Goal: Communication & Community: Answer question/provide support

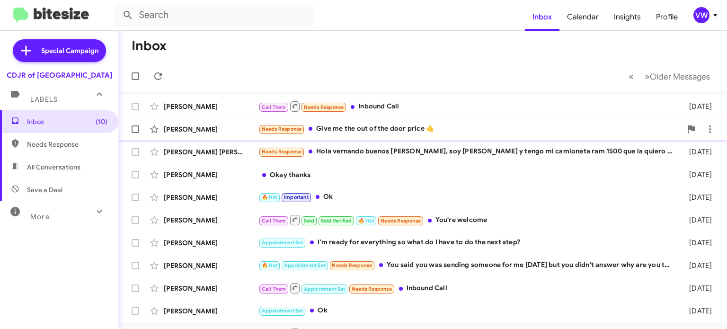
click at [289, 127] on span "Needs Response" at bounding box center [282, 129] width 40 height 6
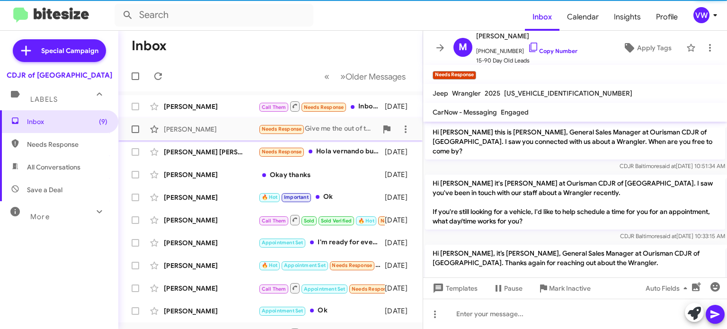
scroll to position [564, 0]
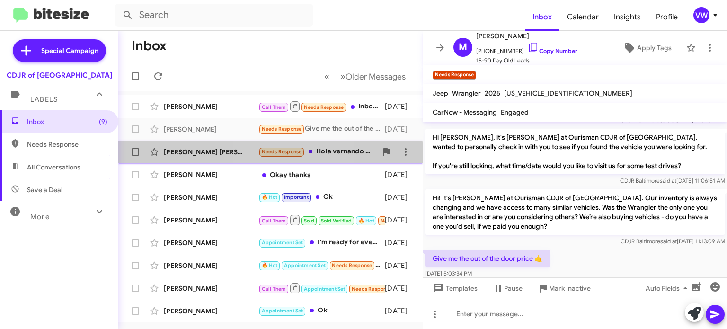
click at [270, 154] on span "Needs Response" at bounding box center [282, 152] width 40 height 6
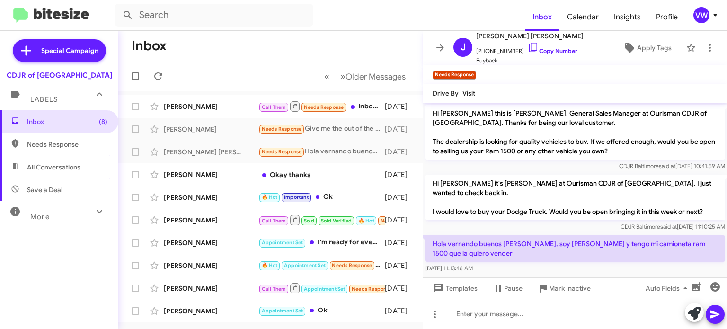
drag, startPoint x: 606, startPoint y: 225, endPoint x: 673, endPoint y: 144, distance: 105.5
click at [671, 146] on div "Hi [PERSON_NAME] this is [PERSON_NAME], General Sales Manager at Ourisman CDJR …" at bounding box center [575, 189] width 304 height 172
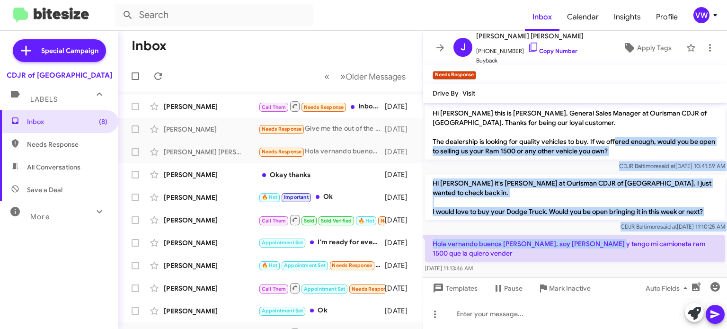
click at [726, 128] on div "Hi [PERSON_NAME] this is [PERSON_NAME], General Sales Manager at Ourisman CDJR …" at bounding box center [575, 138] width 304 height 70
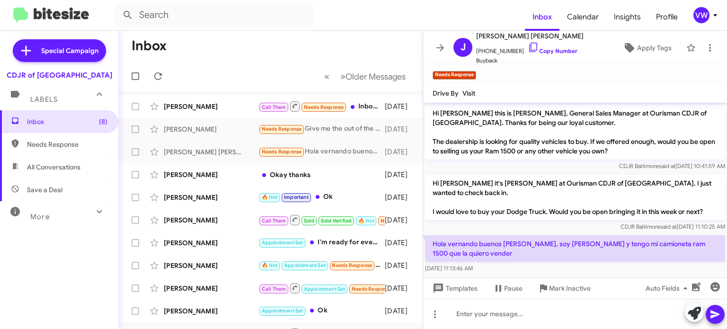
click at [445, 267] on cdk-virtual-scroll-viewport "Hi [PERSON_NAME] this is [PERSON_NAME], General Sales Manager at Ourisman CDJR …" at bounding box center [575, 190] width 304 height 175
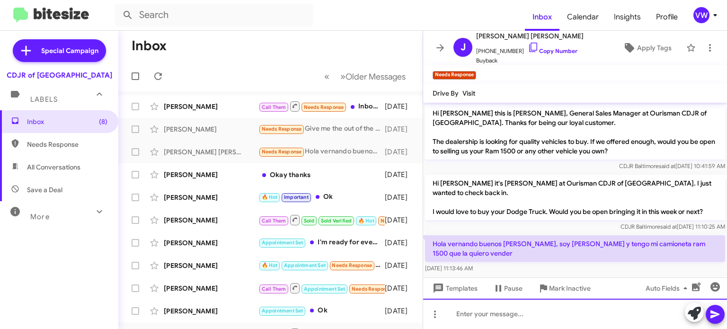
click at [475, 316] on div at bounding box center [575, 314] width 304 height 30
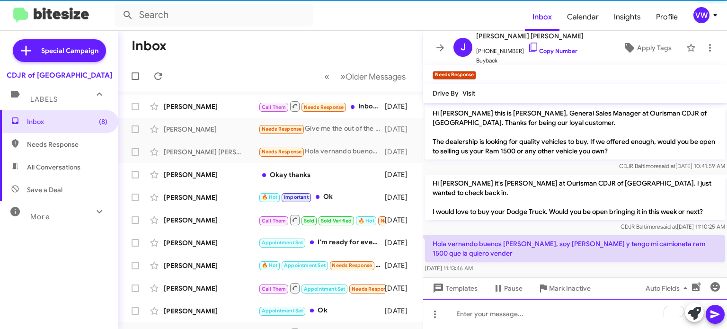
scroll to position [39, 0]
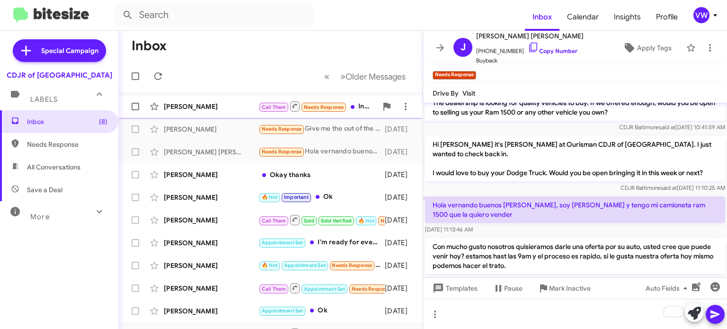
click at [328, 108] on span "Needs Response" at bounding box center [324, 107] width 40 height 6
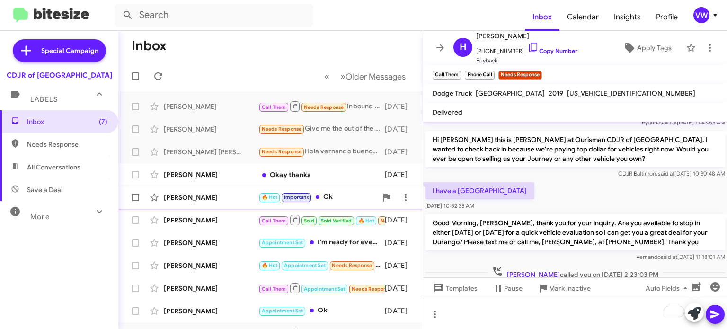
scroll to position [130, 0]
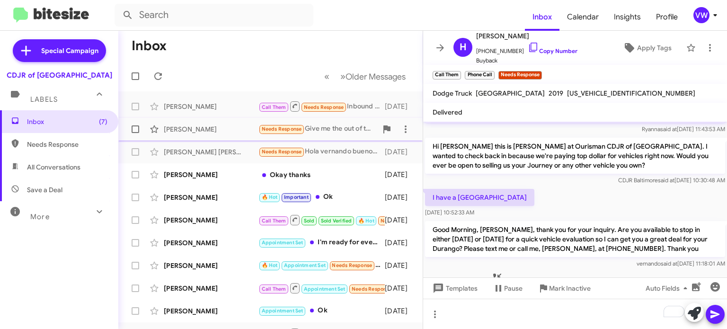
click at [271, 131] on span "Needs Response" at bounding box center [282, 129] width 40 height 6
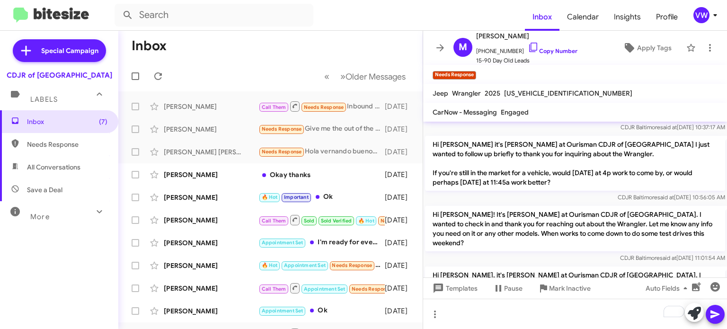
scroll to position [564, 0]
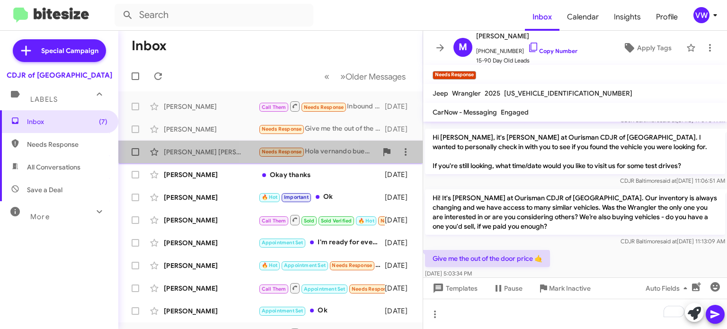
click at [276, 149] on span "Needs Response" at bounding box center [282, 152] width 40 height 6
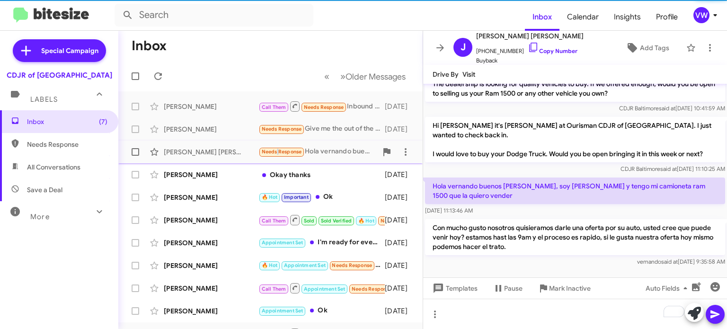
scroll to position [20, 0]
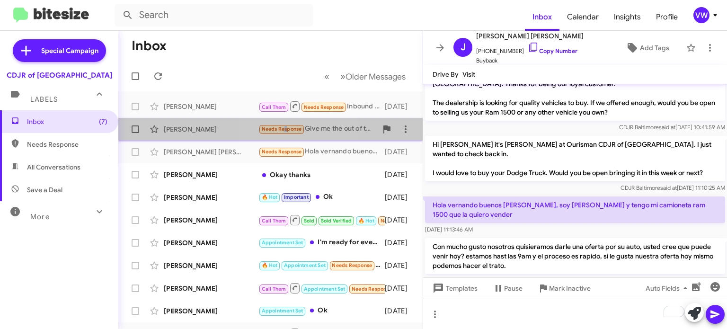
click at [283, 128] on span "Needs Response" at bounding box center [282, 129] width 40 height 6
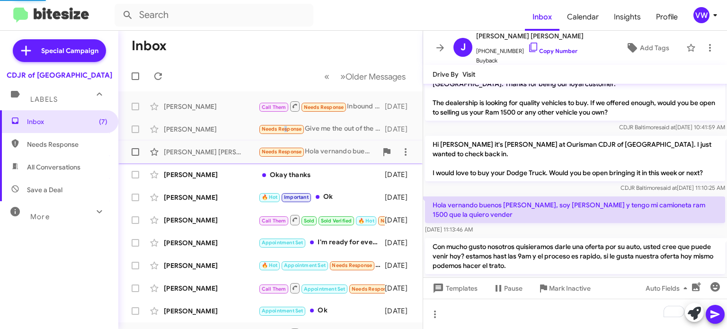
scroll to position [546, 0]
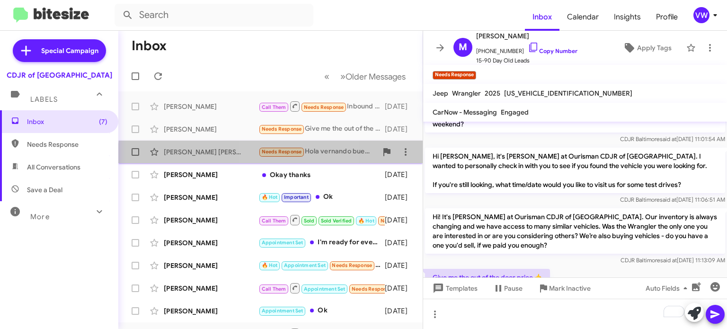
click at [271, 155] on small "Needs Response" at bounding box center [281, 152] width 44 height 9
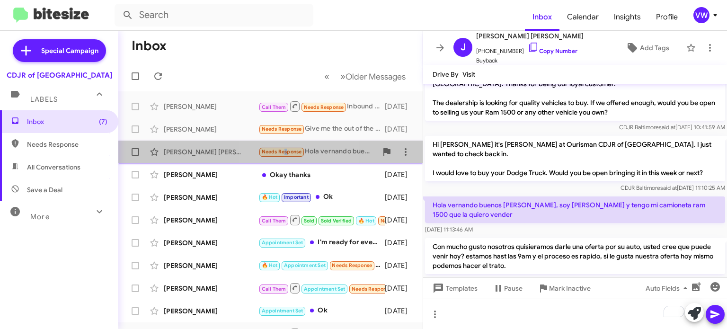
click at [285, 152] on span "Needs Response" at bounding box center [282, 152] width 40 height 6
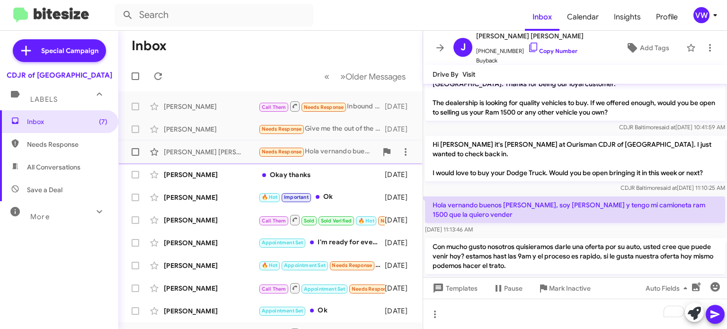
click at [297, 150] on small "Needs Response" at bounding box center [281, 152] width 44 height 9
click at [291, 148] on span "Needs Response" at bounding box center [281, 151] width 46 height 11
click at [295, 130] on span "Needs Response" at bounding box center [282, 129] width 40 height 6
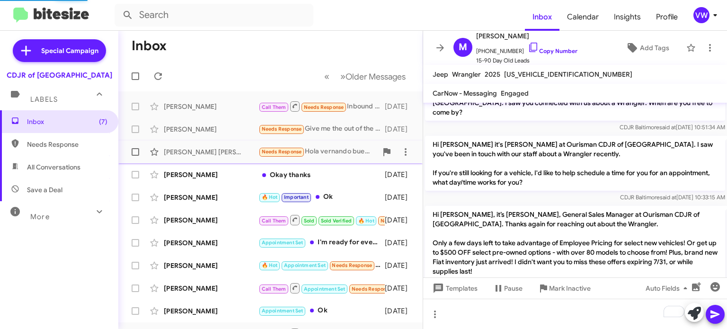
scroll to position [546, 0]
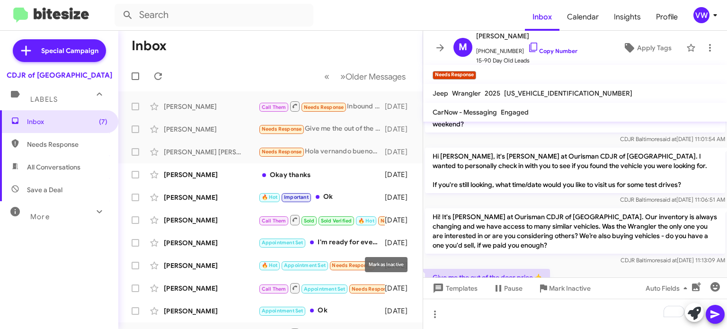
click at [365, 264] on div "Mark as Inactive" at bounding box center [386, 264] width 43 height 15
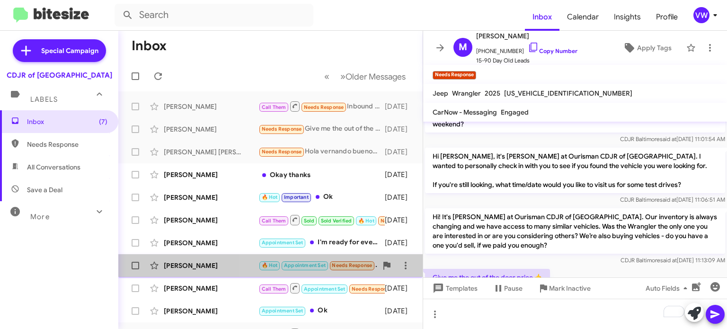
click at [359, 264] on span "Needs Response" at bounding box center [352, 265] width 40 height 6
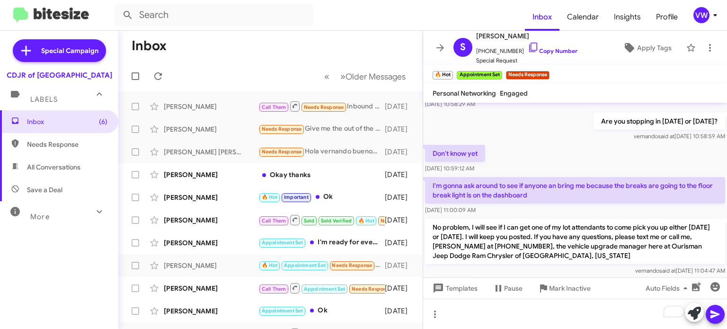
scroll to position [327, 0]
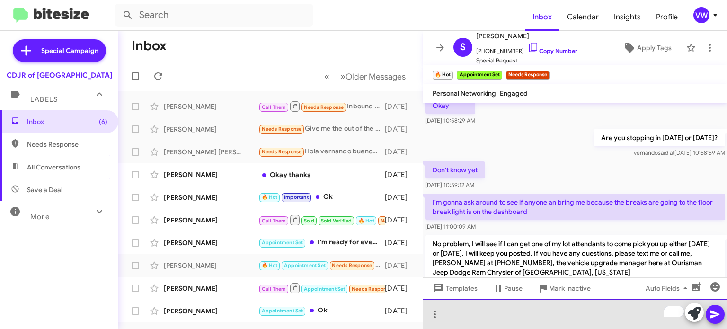
click at [564, 318] on div "To enrich screen reader interactions, please activate Accessibility in Grammarl…" at bounding box center [575, 314] width 304 height 30
click at [599, 309] on div "To enrich screen reader interactions, please activate Accessibility in Grammarl…" at bounding box center [575, 314] width 304 height 30
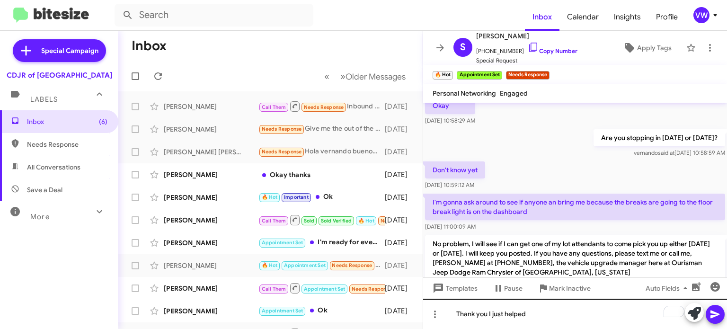
click at [556, 300] on div "My income monthly is 3199 that's it that's all 9 don't have a vi signer I've pa…" at bounding box center [575, 216] width 304 height 226
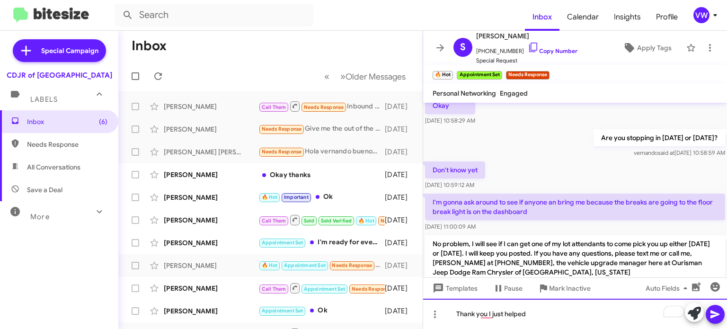
click at [534, 311] on div "Thank you I just helped" at bounding box center [575, 314] width 304 height 30
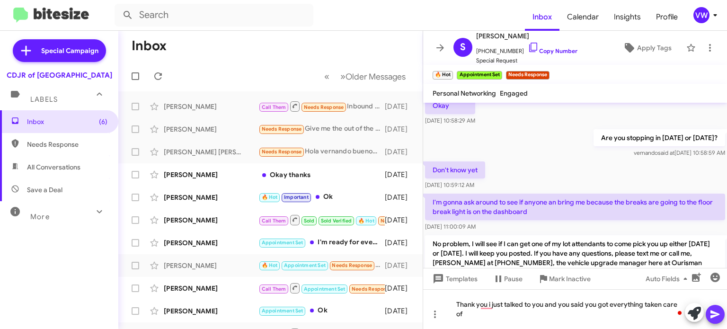
click at [715, 312] on icon at bounding box center [714, 313] width 11 height 11
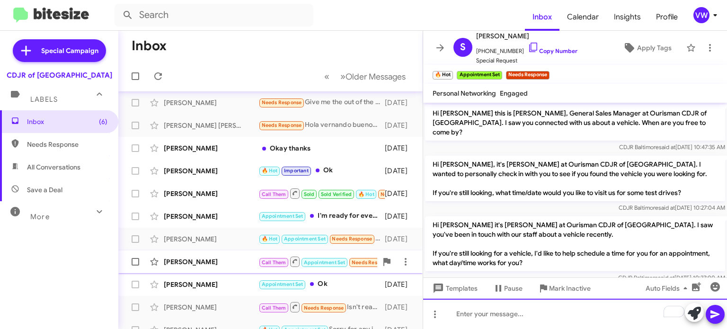
scroll to position [31, 0]
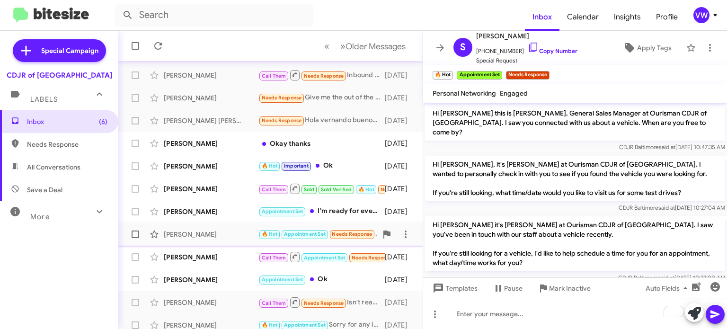
click at [343, 236] on span "Needs Response" at bounding box center [352, 234] width 40 height 6
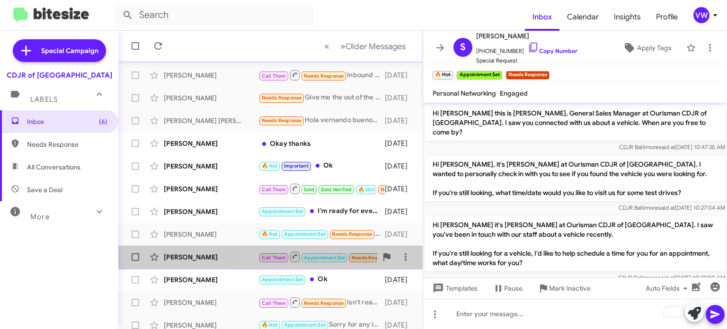
click at [361, 257] on span "Needs Response" at bounding box center [372, 258] width 40 height 6
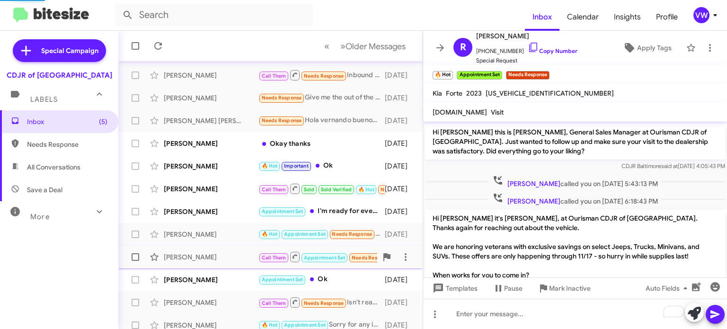
scroll to position [620, 0]
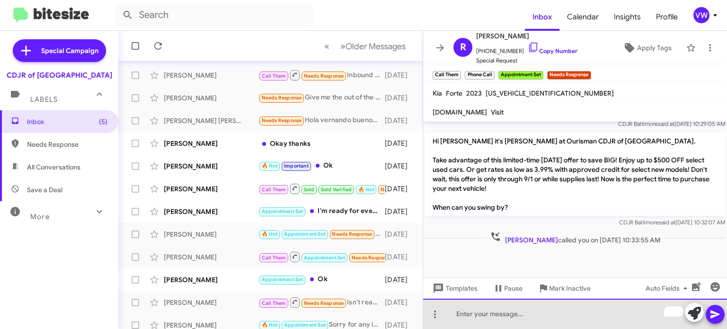
drag, startPoint x: 471, startPoint y: 320, endPoint x: 619, endPoint y: 112, distance: 255.5
click at [618, 113] on div "R [PERSON_NAME] [PHONE_NUMBER] Copy Number Special Request Apply Tags Call Them…" at bounding box center [575, 180] width 304 height 298
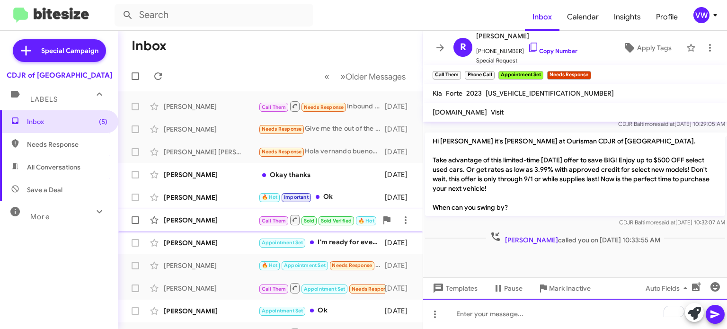
scroll to position [0, 0]
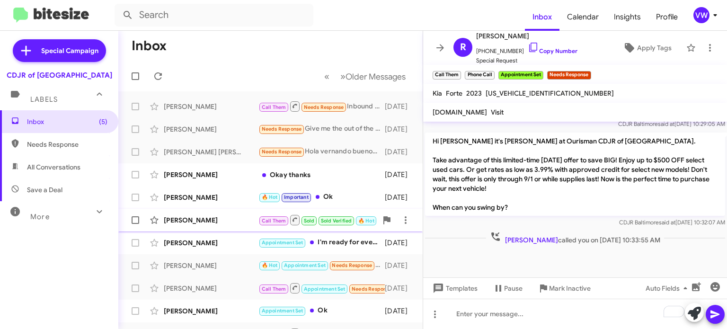
click at [192, 220] on div "[PERSON_NAME]" at bounding box center [211, 219] width 95 height 9
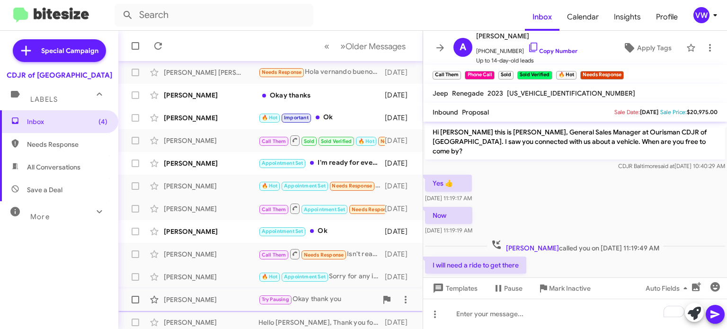
scroll to position [106, 0]
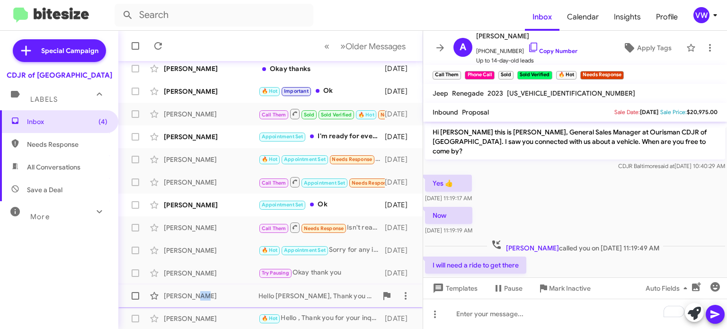
click at [193, 298] on div "[PERSON_NAME]" at bounding box center [211, 295] width 95 height 9
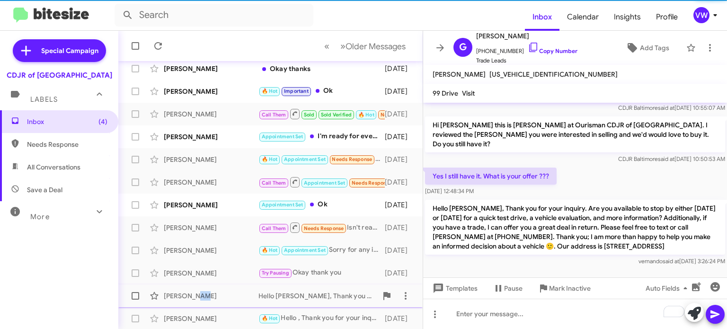
scroll to position [29, 0]
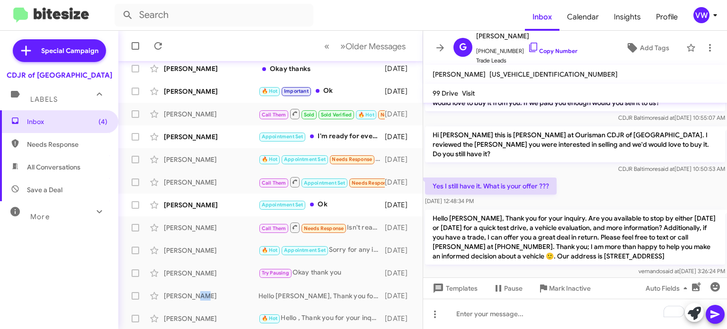
drag, startPoint x: 431, startPoint y: 201, endPoint x: 722, endPoint y: 237, distance: 293.3
click at [722, 238] on cdk-virtual-scroll-viewport "Hi [PERSON_NAME] this is [PERSON_NAME], General Sales Manager at Ourisman CDJR …" at bounding box center [575, 190] width 304 height 175
drag, startPoint x: 597, startPoint y: 171, endPoint x: 593, endPoint y: 167, distance: 5.0
click at [597, 176] on div "Yes I still have it. What is your offer ??? [DATE] 12:48:34 PM" at bounding box center [575, 192] width 304 height 32
drag, startPoint x: 432, startPoint y: 205, endPoint x: 722, endPoint y: 238, distance: 292.9
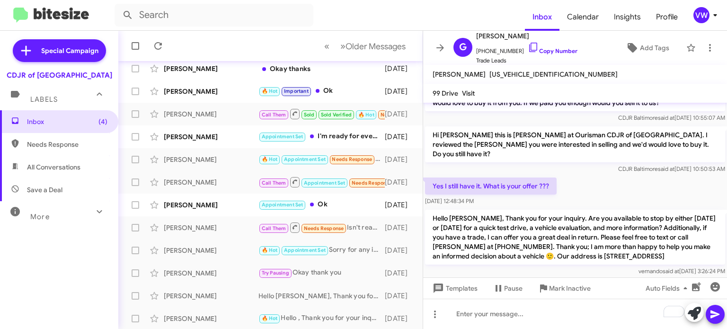
click at [722, 238] on cdk-virtual-scroll-viewport "Hi [PERSON_NAME] this is [PERSON_NAME], General Sales Manager at Ourisman CDJR …" at bounding box center [575, 190] width 304 height 175
drag, startPoint x: 623, startPoint y: 175, endPoint x: 600, endPoint y: 172, distance: 22.4
click at [621, 176] on div "Yes I still have it. What is your offer ??? [DATE] 12:48:34 PM" at bounding box center [575, 192] width 304 height 32
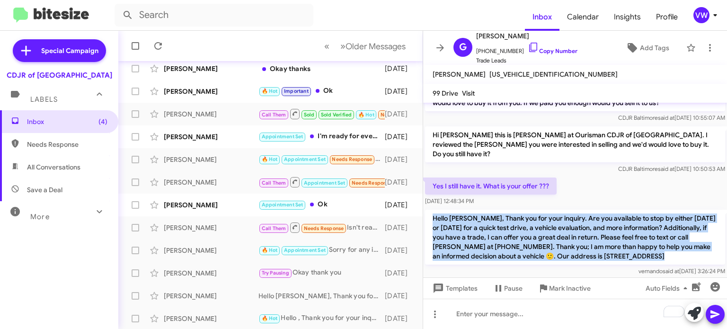
drag, startPoint x: 430, startPoint y: 206, endPoint x: 442, endPoint y: 255, distance: 50.7
click at [442, 255] on div "Hello [PERSON_NAME], Thank you for your inquiry. Are you available to stop by e…" at bounding box center [575, 243] width 300 height 66
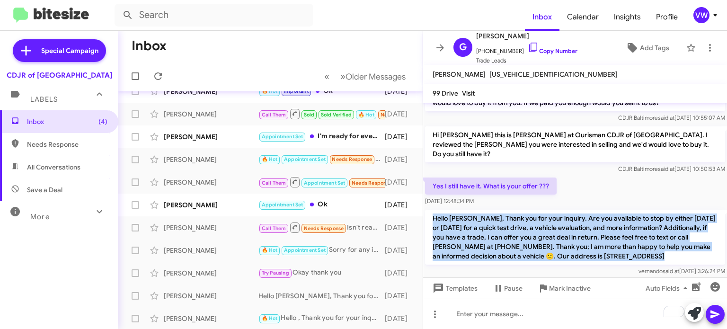
copy p "Hello [PERSON_NAME], Thank you for your inquiry. Are you available to stop by e…"
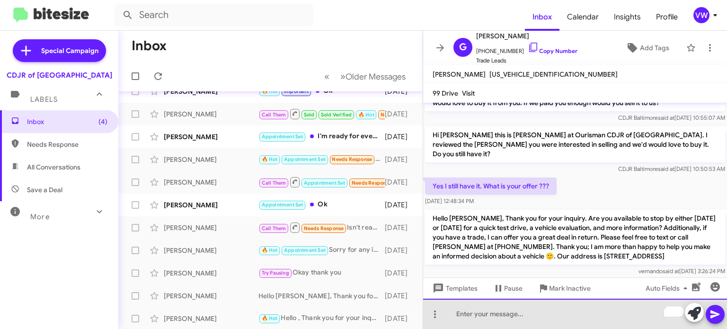
click at [515, 306] on div "To enrich screen reader interactions, please activate Accessibility in Grammarl…" at bounding box center [575, 314] width 304 height 30
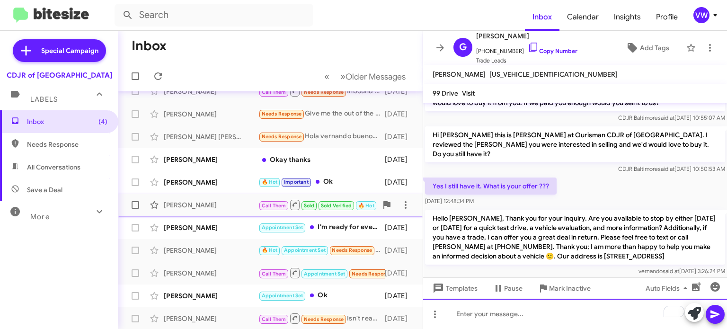
scroll to position [0, 0]
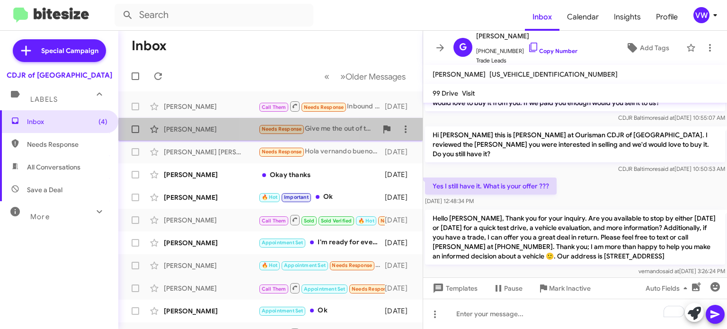
click at [275, 132] on span "Needs Response" at bounding box center [282, 129] width 40 height 6
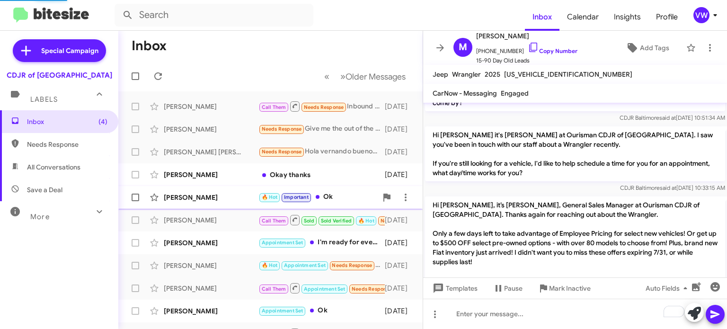
scroll to position [546, 0]
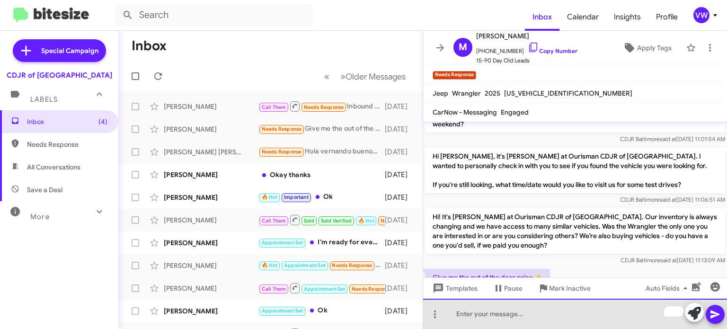
drag, startPoint x: 455, startPoint y: 317, endPoint x: 449, endPoint y: 312, distance: 7.4
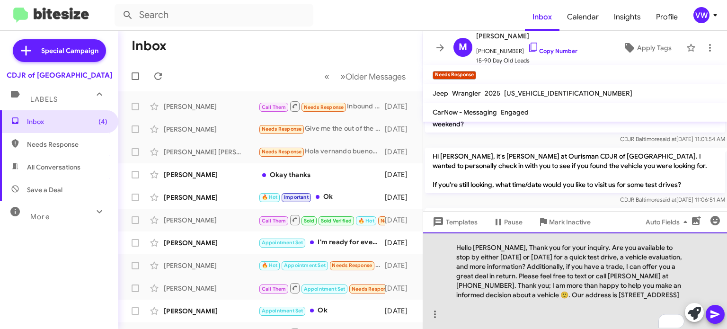
click at [494, 238] on div "Hello [PERSON_NAME], Thank you for your inquiry. Are you available to stop by e…" at bounding box center [575, 280] width 304 height 97
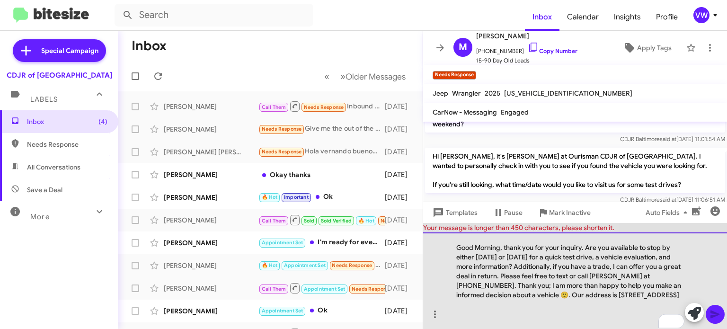
click at [501, 238] on div "Good Morning, thank you for your inquiry. Are you available to stop by either […" at bounding box center [575, 280] width 304 height 97
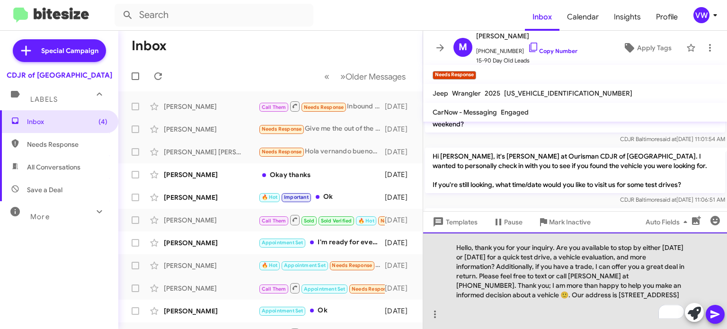
click at [490, 275] on div "Hello, thank you for your inquiry. Are you available to stop by either [DATE] o…" at bounding box center [575, 280] width 304 height 97
click at [474, 247] on div "Hello, thank you for your inquiry. Are you available to stop by either [DATE] o…" at bounding box center [575, 280] width 304 height 97
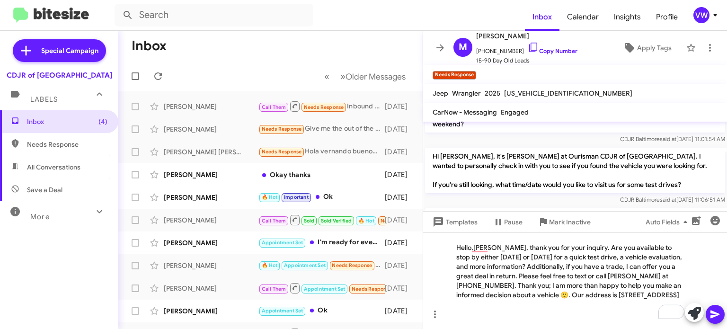
click at [715, 314] on icon at bounding box center [714, 314] width 9 height 8
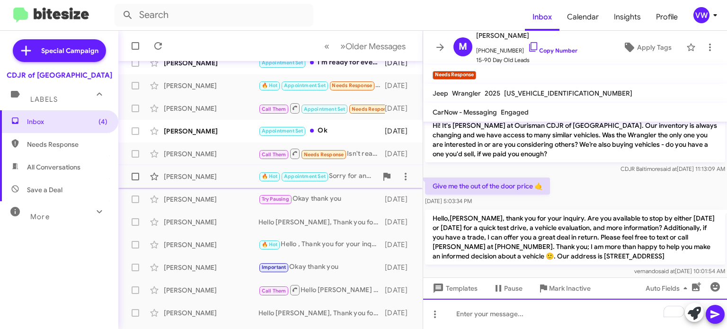
scroll to position [184, 0]
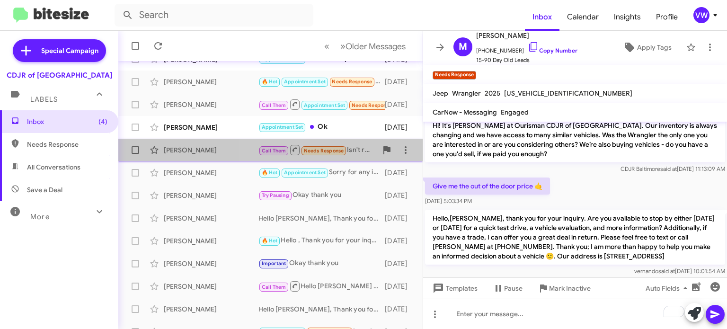
click at [319, 150] on span "Needs Response" at bounding box center [324, 151] width 40 height 6
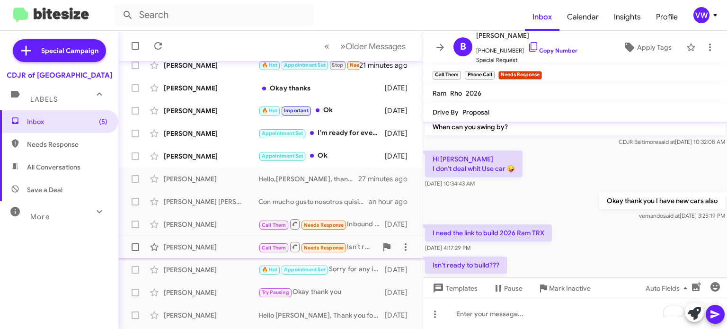
scroll to position [81, 0]
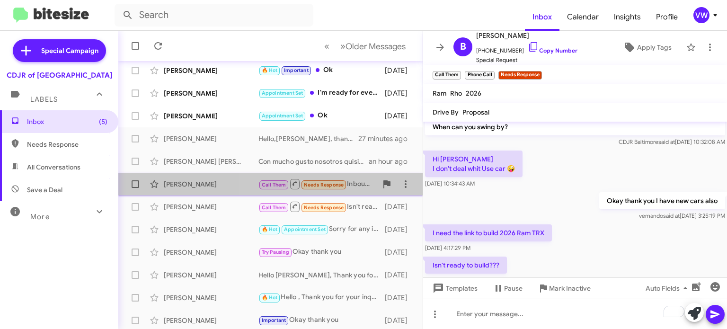
click at [341, 183] on span "Needs Response" at bounding box center [324, 185] width 40 height 6
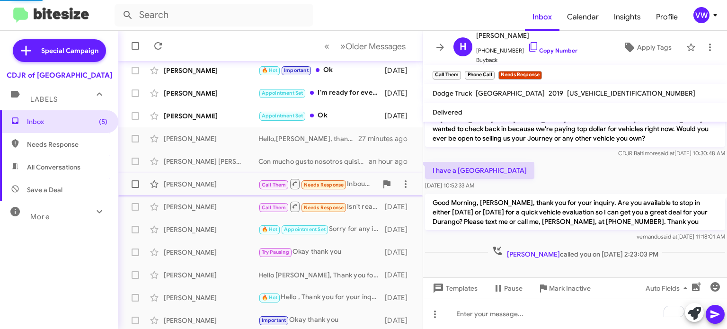
scroll to position [157, 0]
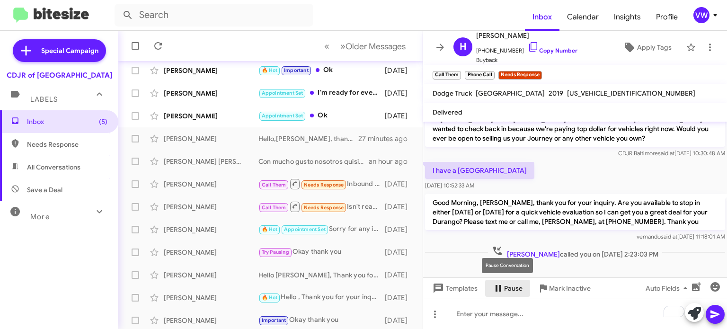
click at [466, 242] on div "Hi [PERSON_NAME] this is [PERSON_NAME], General Sales Manager at Ourisman CDJR …" at bounding box center [575, 225] width 304 height 207
drag, startPoint x: 511, startPoint y: 246, endPoint x: 472, endPoint y: 255, distance: 39.7
click at [338, 205] on span "Needs Response" at bounding box center [324, 207] width 40 height 6
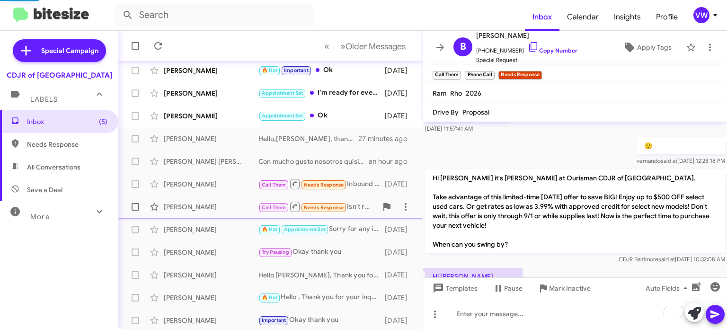
scroll to position [299, 0]
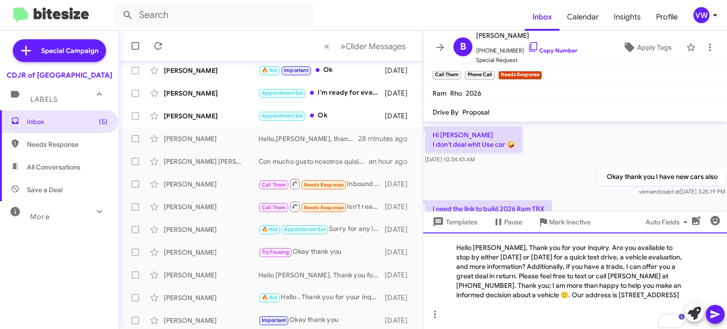
click at [496, 237] on div "Hello [PERSON_NAME], Thank you for your inquiry. Are you available to stop by e…" at bounding box center [575, 280] width 304 height 97
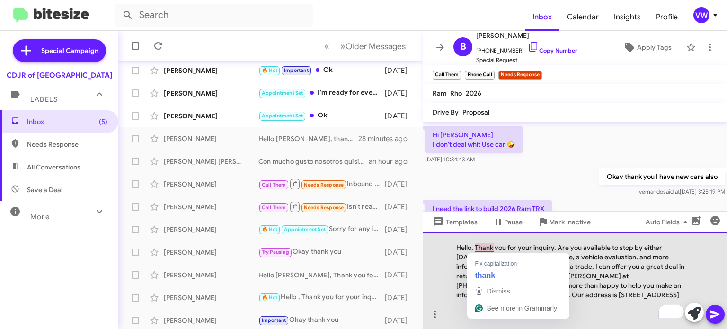
click at [484, 247] on div "Hello, Thank you for your inquiry. Are you available to stop by either [DATE] o…" at bounding box center [575, 280] width 304 height 97
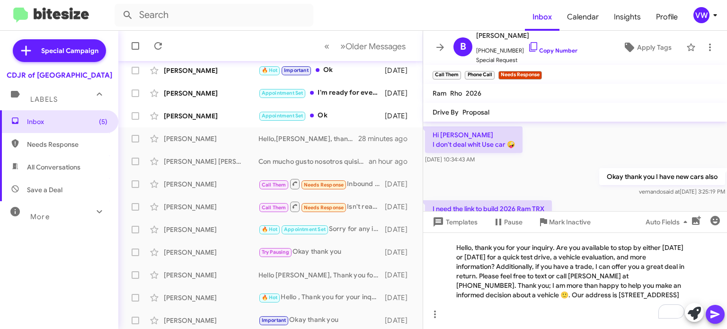
click at [709, 308] on span at bounding box center [714, 314] width 11 height 19
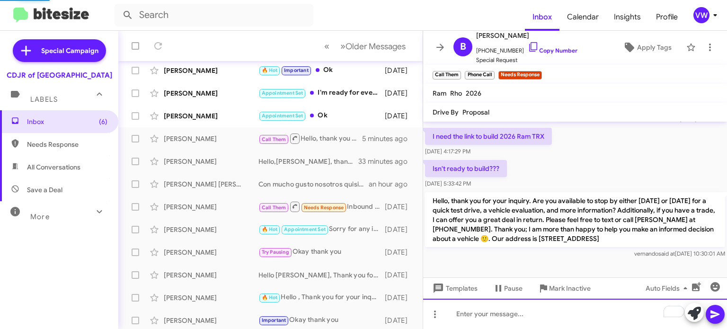
scroll to position [104, 0]
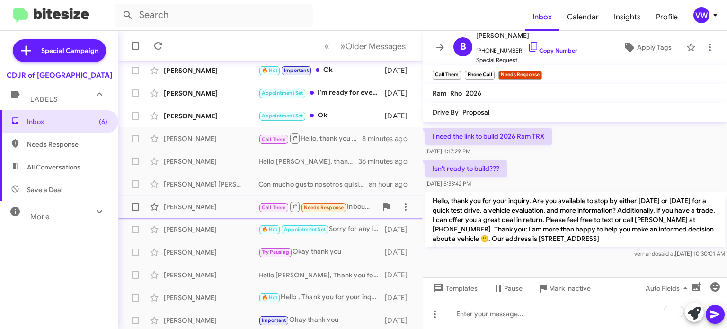
click at [329, 204] on span "Needs Response" at bounding box center [324, 207] width 40 height 6
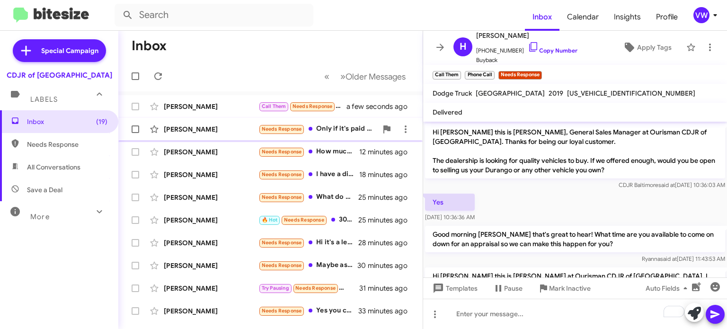
click at [278, 129] on span "Needs Response" at bounding box center [282, 129] width 40 height 6
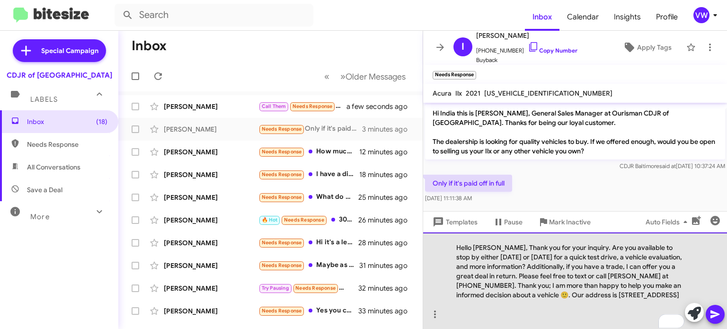
click at [495, 238] on div "Hello [PERSON_NAME], Thank you for your inquiry. Are you available to stop by e…" at bounding box center [575, 280] width 304 height 97
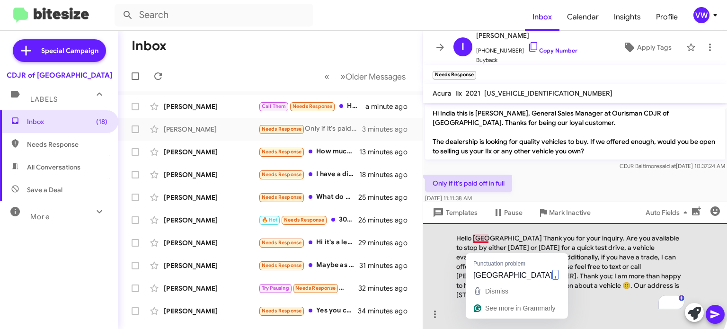
click at [476, 249] on div "Hello [GEOGRAPHIC_DATA] Thank you for your inquiry. Are you available to stop b…" at bounding box center [575, 276] width 304 height 106
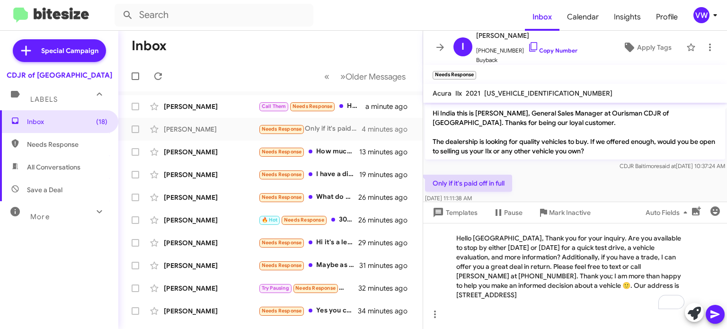
click at [721, 313] on button at bounding box center [714, 314] width 19 height 19
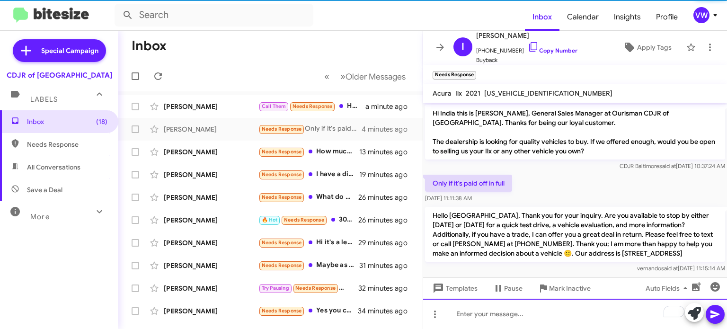
scroll to position [4, 0]
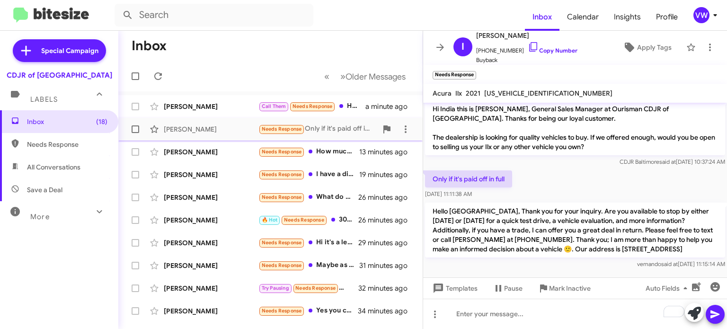
click at [285, 130] on span "Needs Response" at bounding box center [282, 129] width 40 height 6
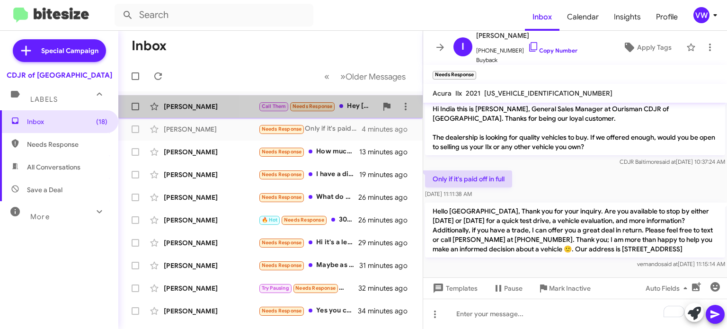
click at [315, 106] on span "Needs Response" at bounding box center [312, 106] width 40 height 6
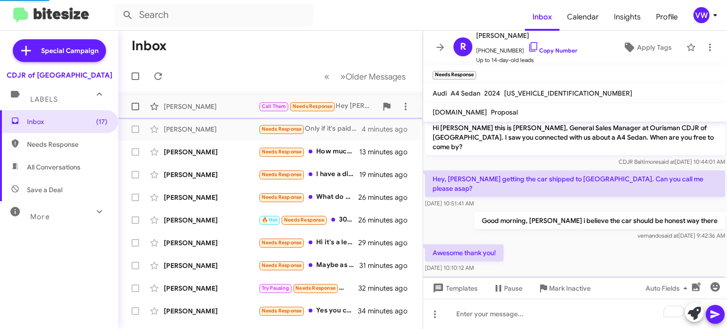
scroll to position [35, 0]
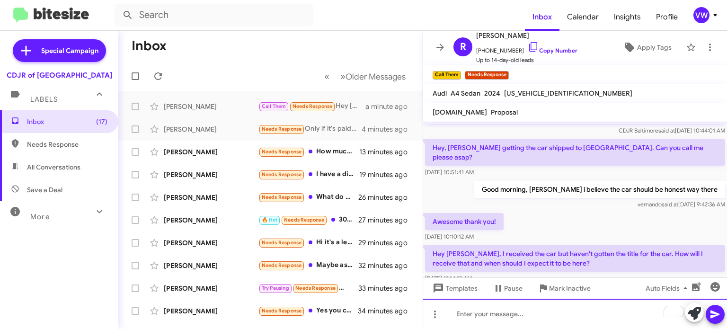
click at [503, 322] on div "To enrich screen reader interactions, please activate Accessibility in Grammarl…" at bounding box center [575, 314] width 304 height 30
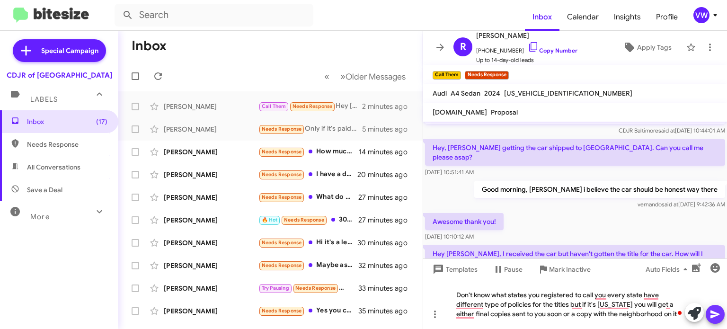
click at [714, 311] on icon at bounding box center [714, 313] width 11 height 11
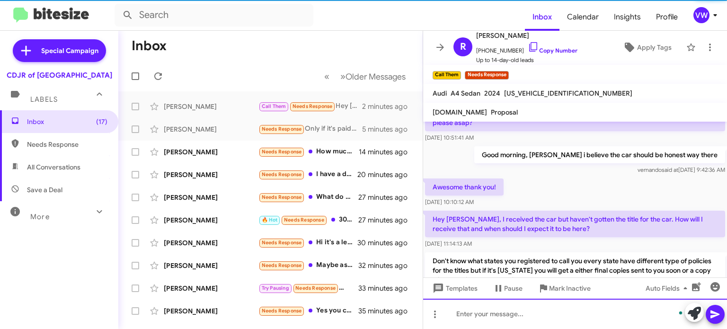
scroll to position [89, 0]
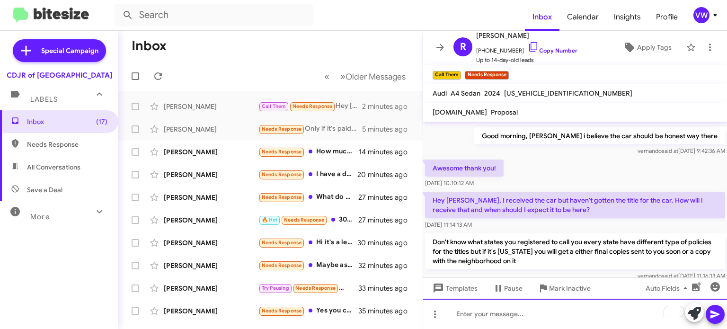
click at [497, 319] on div "To enrich screen reader interactions, please activate Accessibility in Grammarl…" at bounding box center [575, 314] width 304 height 30
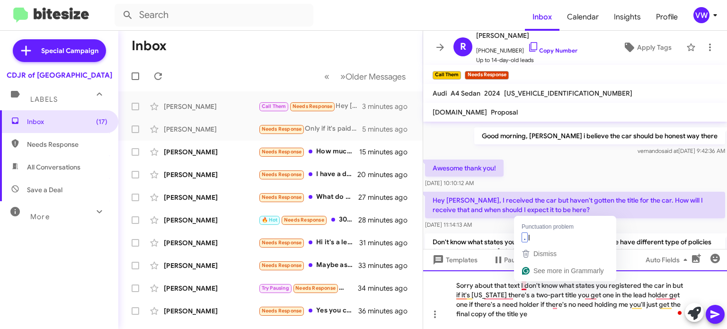
click at [522, 285] on div "Sorry about that text I don't know what states you registered the car in but if…" at bounding box center [575, 299] width 304 height 59
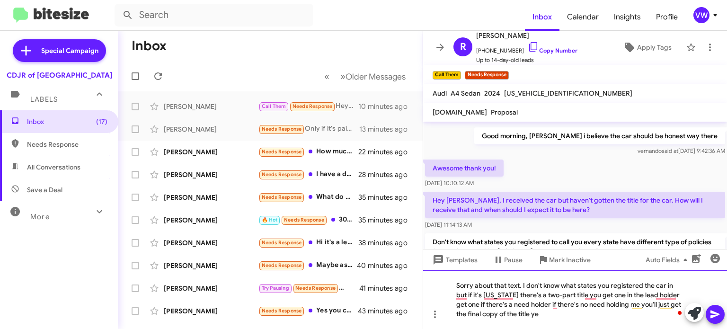
click at [574, 316] on div "Sorry about that text. I don't know what states you registered the car in but i…" at bounding box center [575, 299] width 304 height 59
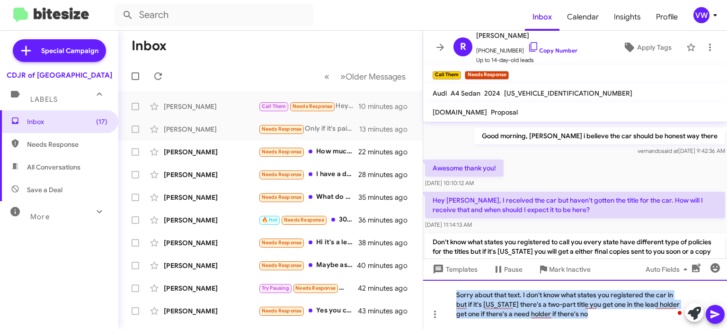
drag, startPoint x: 456, startPoint y: 292, endPoint x: 711, endPoint y: 336, distance: 259.2
click at [711, 328] on html "Inbox Calendar Insights Profile vw Special Campaign CDJR of Baltimore Labels In…" at bounding box center [363, 164] width 727 height 329
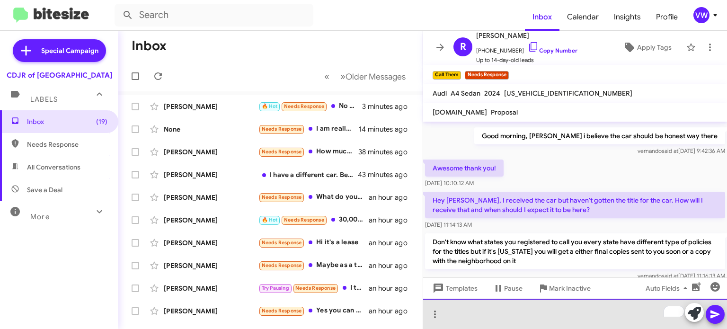
click at [492, 321] on div "To enrich screen reader interactions, please activate Accessibility in Grammarl…" at bounding box center [575, 314] width 304 height 30
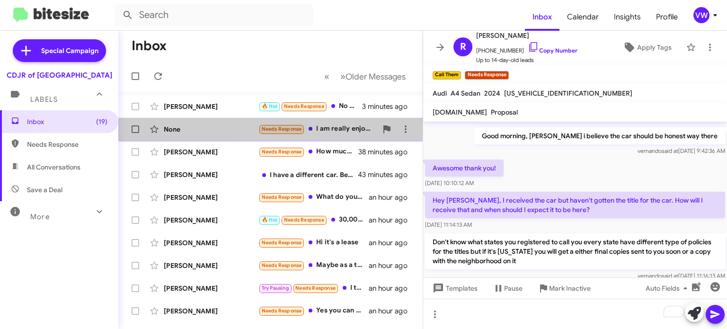
click at [294, 128] on span "Needs Response" at bounding box center [282, 129] width 40 height 6
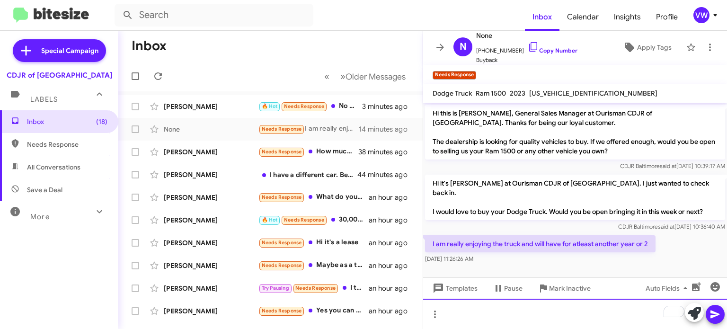
click at [528, 325] on div "To enrich screen reader interactions, please activate Accessibility in Grammarl…" at bounding box center [575, 314] width 304 height 30
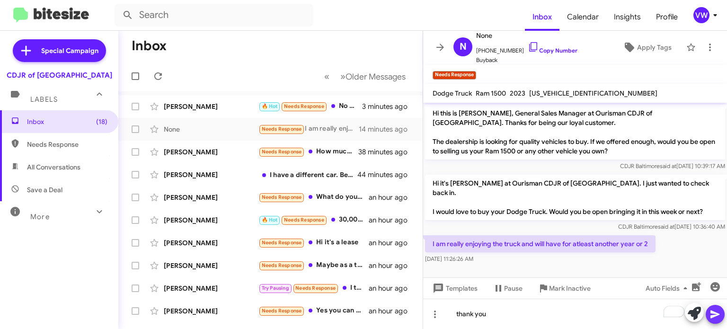
click at [713, 316] on icon at bounding box center [714, 314] width 9 height 8
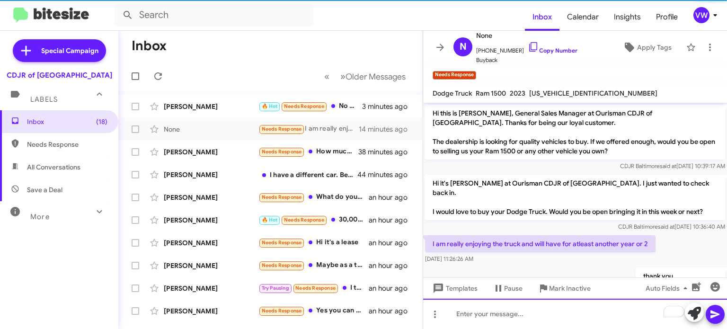
scroll to position [20, 0]
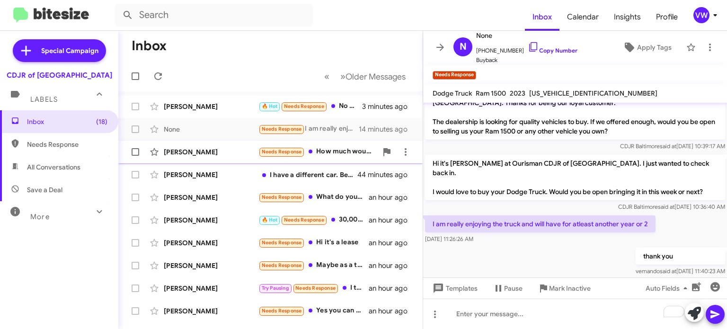
click at [273, 153] on span "Needs Response" at bounding box center [282, 152] width 40 height 6
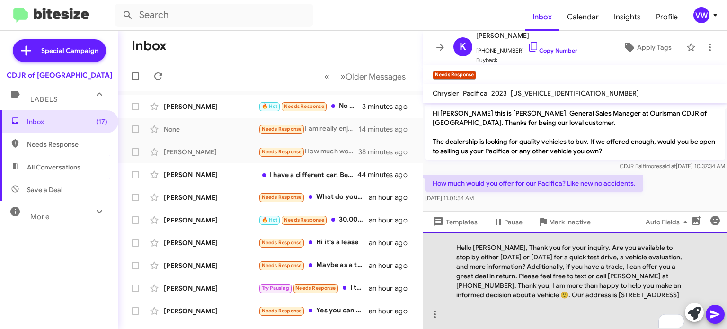
click at [494, 238] on div "Hello [PERSON_NAME], Thank you for your inquiry. Are you available to stop by e…" at bounding box center [575, 280] width 304 height 97
click at [710, 265] on div "Hello , Thank you for your inquiry. Are you available to stop by either [DATE] …" at bounding box center [575, 280] width 304 height 97
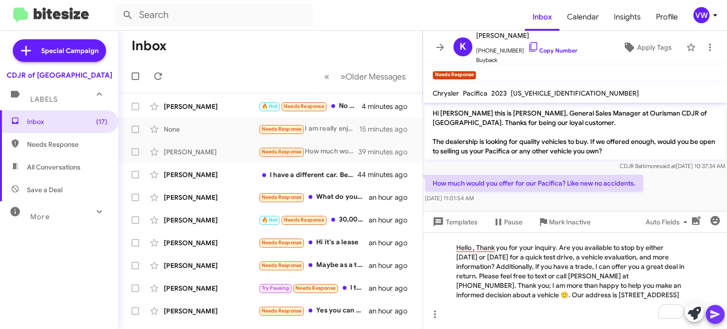
click at [720, 308] on button at bounding box center [714, 314] width 19 height 19
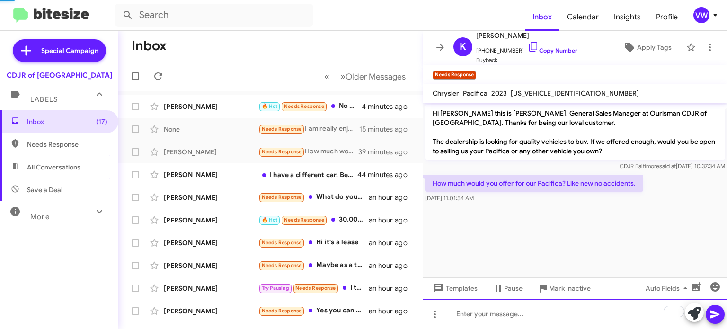
scroll to position [4, 0]
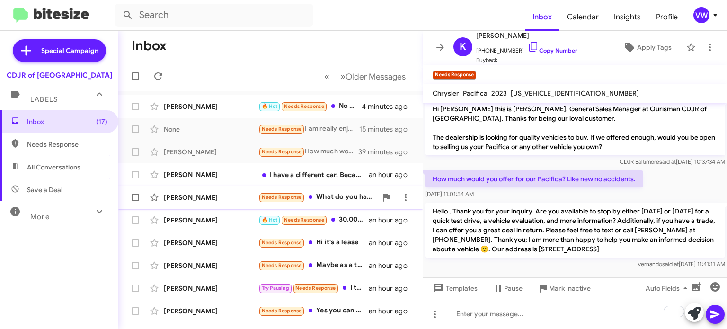
click at [288, 197] on span "Needs Response" at bounding box center [282, 197] width 40 height 6
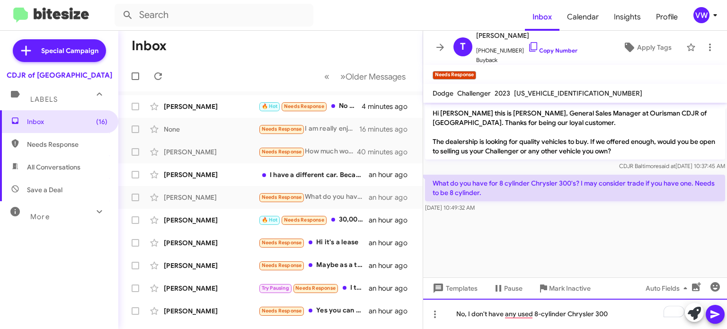
click at [634, 319] on div "No, I don't have any used 8-cylinder Chrysler 300" at bounding box center [575, 314] width 304 height 30
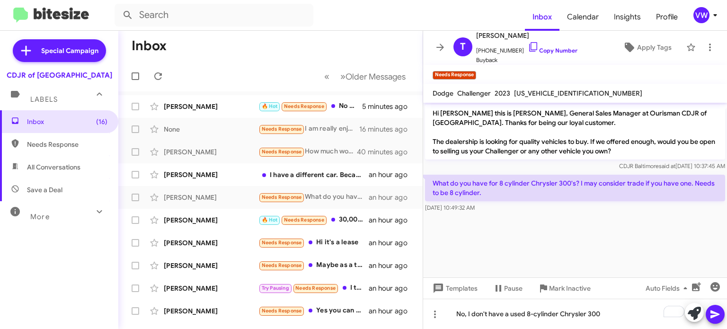
click at [710, 312] on icon at bounding box center [714, 314] width 9 height 8
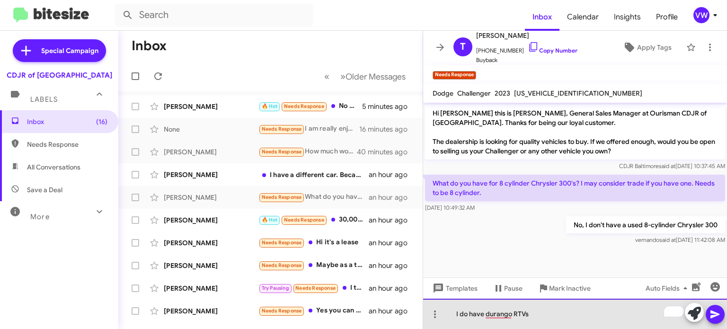
click at [526, 314] on div "I do have durango RTVs" at bounding box center [575, 314] width 304 height 30
click at [604, 314] on div "I do have Durango RT gotcha s" at bounding box center [575, 314] width 304 height 30
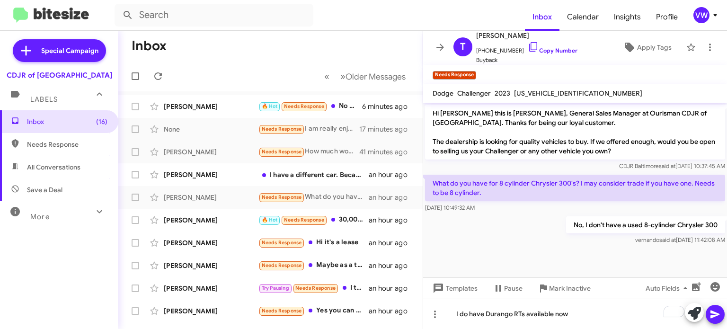
click at [717, 312] on button at bounding box center [714, 314] width 19 height 19
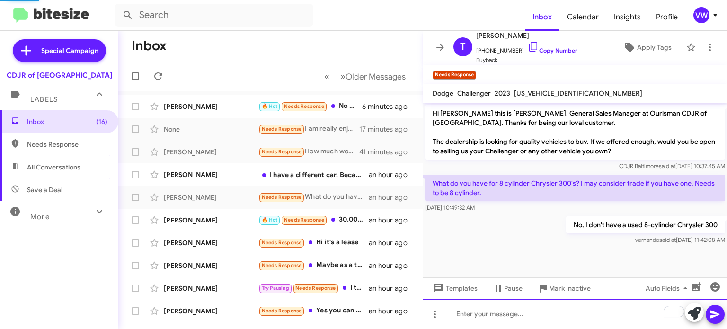
scroll to position [10, 0]
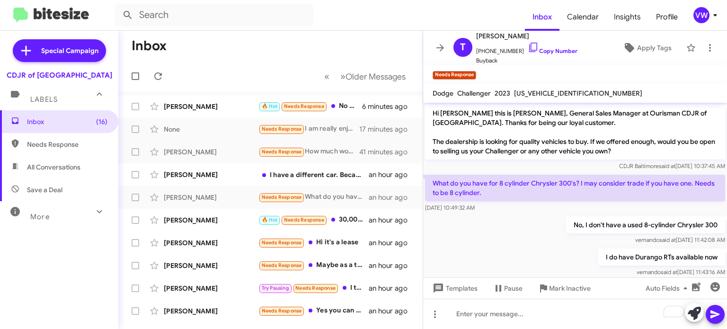
click at [273, 148] on small "Needs Response" at bounding box center [281, 152] width 44 height 9
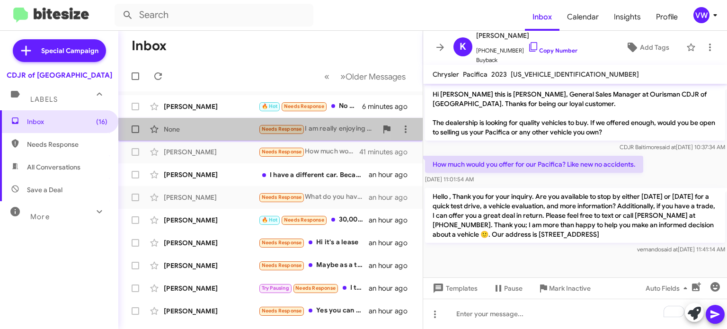
click at [167, 129] on div "None" at bounding box center [211, 128] width 95 height 9
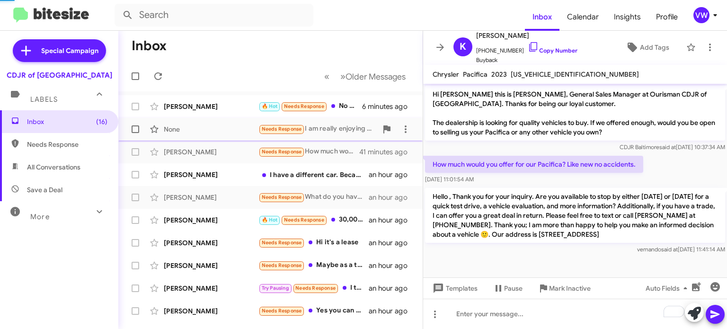
scroll to position [1, 0]
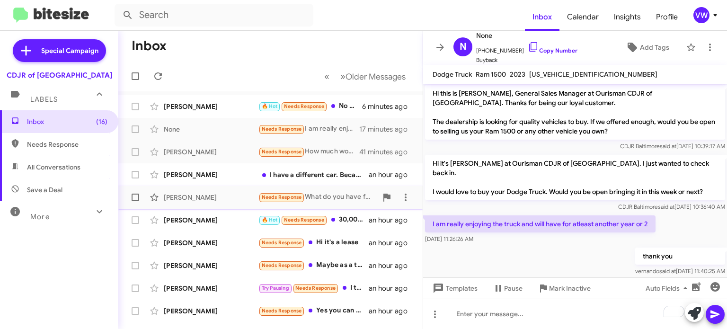
click at [278, 198] on span "Needs Response" at bounding box center [282, 197] width 40 height 6
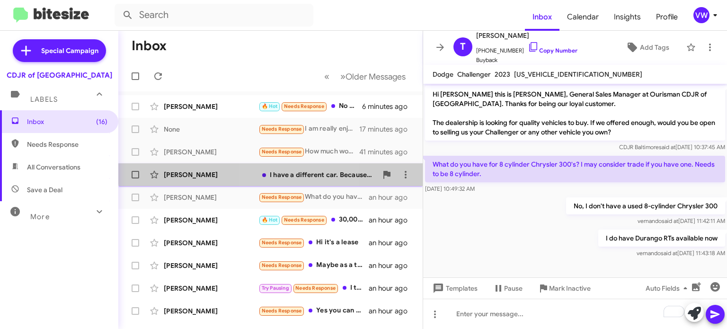
click at [289, 172] on div "I have a different car. Because someone totaled that car right after I got it f…" at bounding box center [317, 174] width 119 height 9
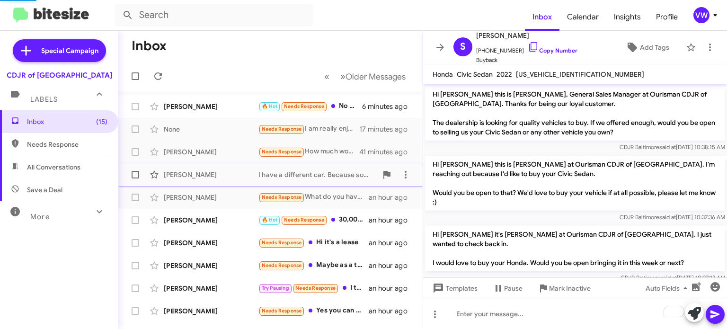
scroll to position [48, 0]
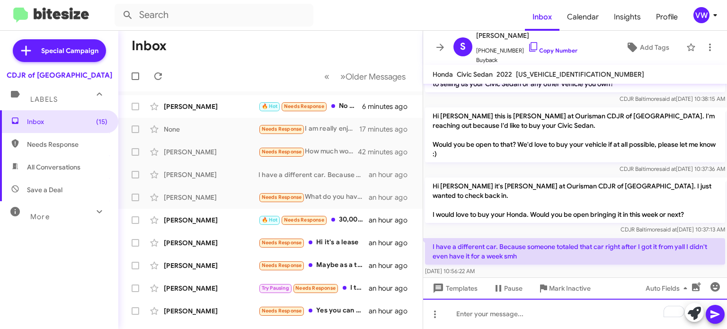
click at [528, 313] on div "To enrich screen reader interactions, please activate Accessibility in Grammarl…" at bounding box center [575, 314] width 304 height 30
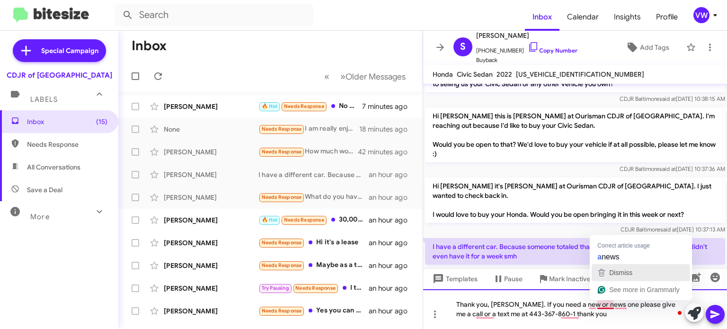
click at [601, 264] on button "Dismiss" at bounding box center [640, 272] width 98 height 17
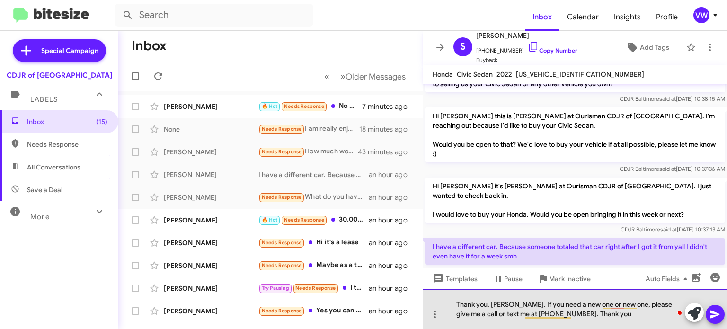
click at [637, 306] on div "Thank you, Mrs Williams. If you need a new one or new one, please give me a cal…" at bounding box center [575, 309] width 304 height 40
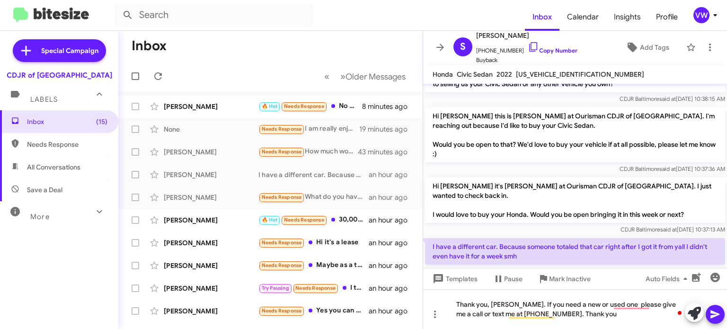
click at [630, 238] on p "I have a different car. Because someone totaled that car right after I got it f…" at bounding box center [575, 251] width 300 height 26
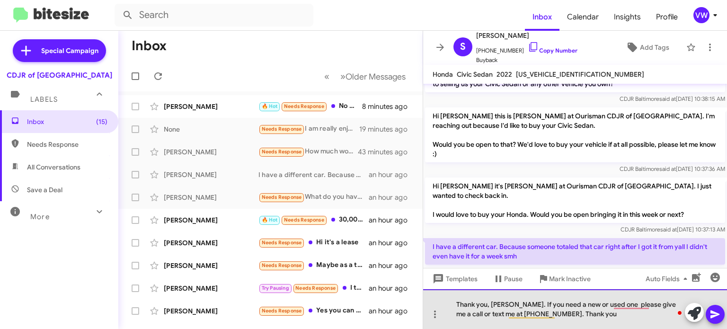
click at [636, 311] on div "Thank you, Mrs Williams. If you need a new or used one please give me a call or…" at bounding box center [575, 309] width 304 height 40
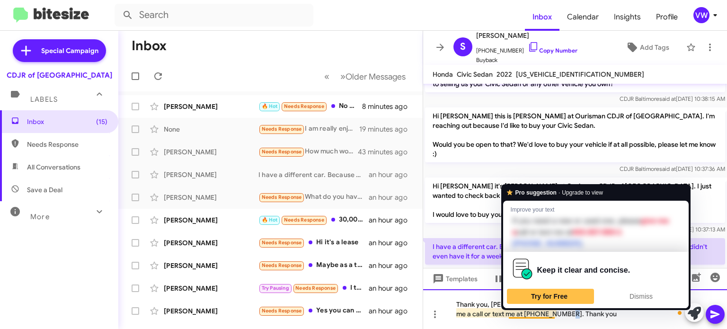
click at [553, 313] on div "Thank you, Mrs Williams. If you need a new or used one, please give me a call o…" at bounding box center [575, 309] width 304 height 40
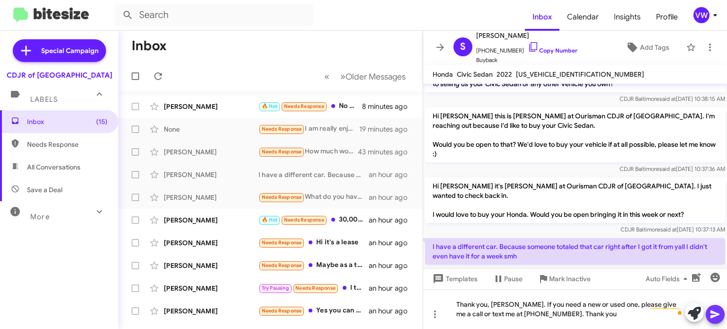
click at [717, 316] on icon at bounding box center [714, 313] width 11 height 11
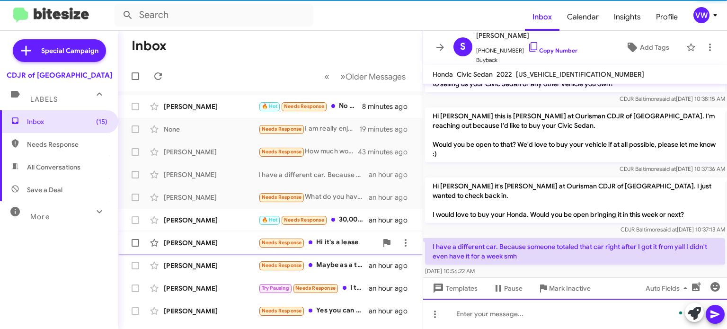
scroll to position [92, 0]
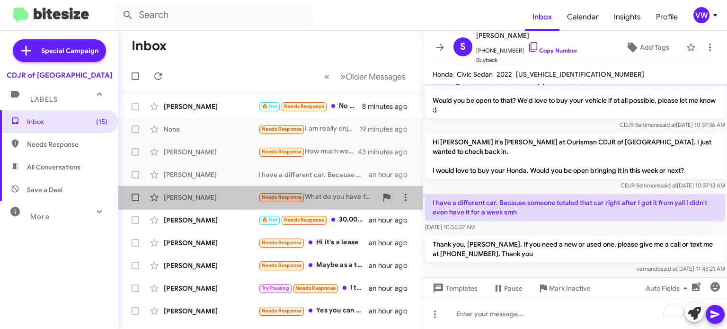
click at [270, 198] on span "Needs Response" at bounding box center [282, 197] width 40 height 6
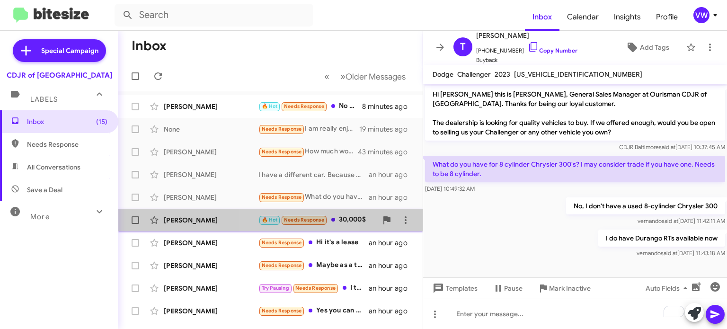
click at [297, 221] on span "Needs Response" at bounding box center [304, 220] width 40 height 6
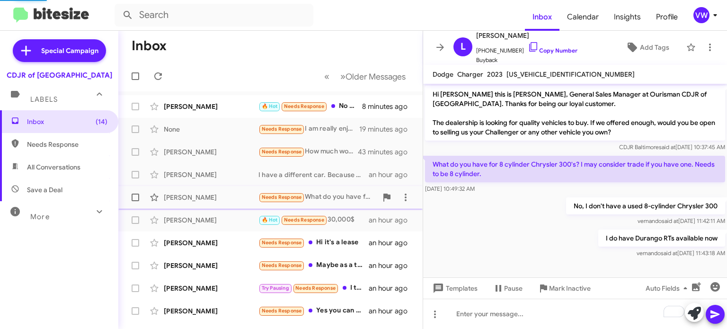
scroll to position [155, 0]
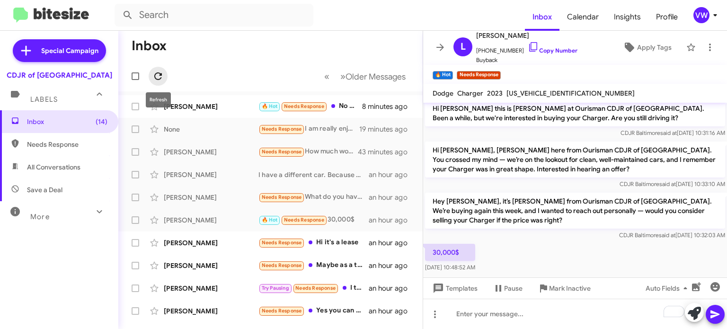
click at [157, 79] on icon at bounding box center [158, 76] width 8 height 8
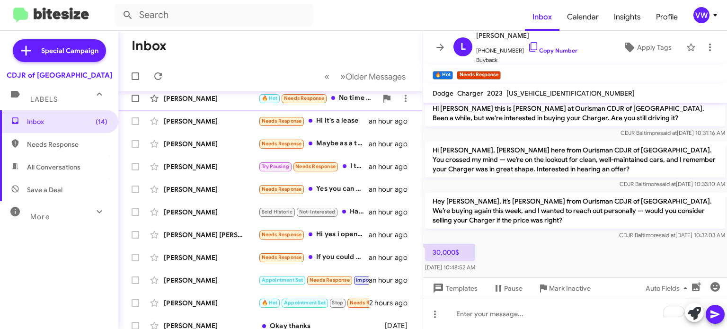
scroll to position [0, 0]
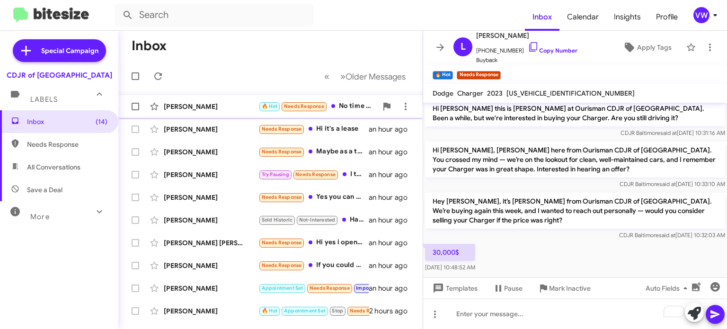
click at [300, 110] on small "Needs Response" at bounding box center [304, 106] width 44 height 9
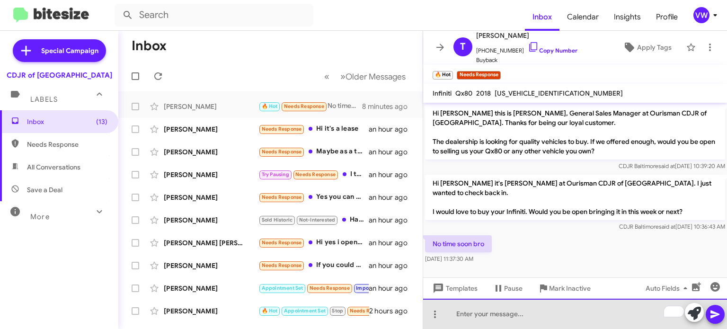
click at [547, 314] on div "To enrich screen reader interactions, please activate Accessibility in Grammarl…" at bounding box center [575, 314] width 304 height 30
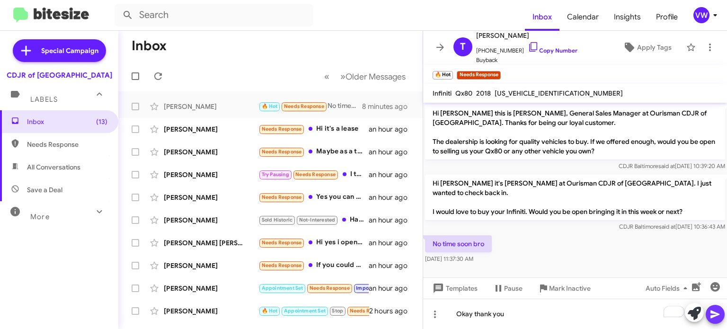
click at [707, 319] on button at bounding box center [714, 314] width 19 height 19
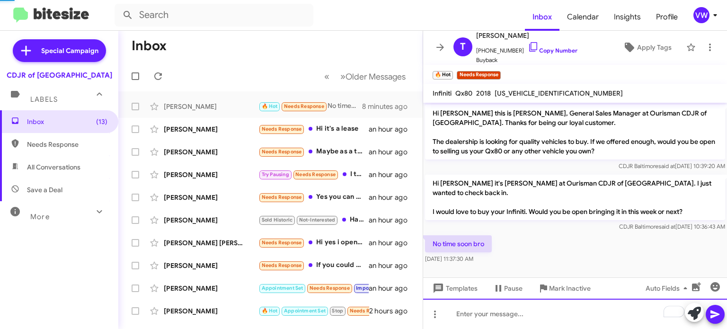
scroll to position [20, 0]
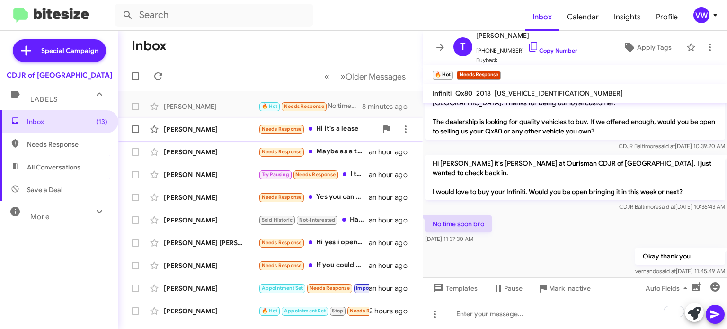
click at [272, 131] on span "Needs Response" at bounding box center [282, 129] width 40 height 6
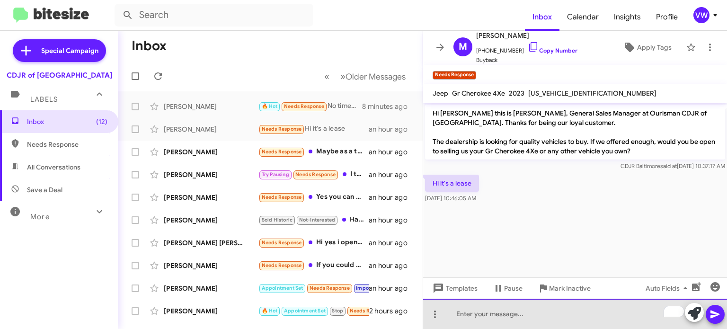
click at [460, 317] on div "To enrich screen reader interactions, please activate Accessibility in Grammarl…" at bounding box center [575, 314] width 304 height 30
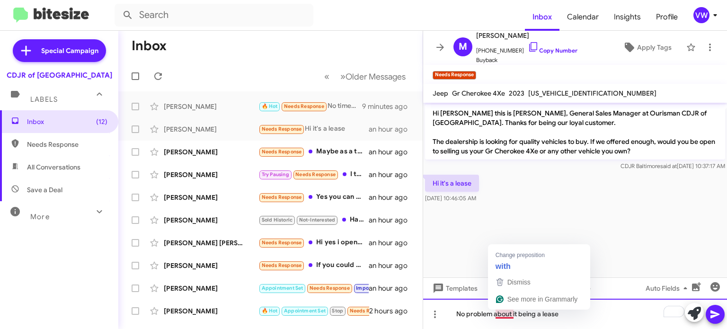
click at [502, 311] on div "No problem about it being a lease" at bounding box center [575, 314] width 304 height 30
click at [488, 263] on div "Change preposition with" at bounding box center [539, 258] width 102 height 29
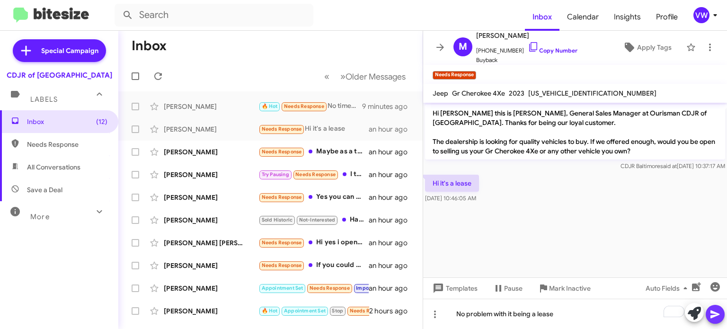
click at [710, 314] on icon at bounding box center [714, 313] width 11 height 11
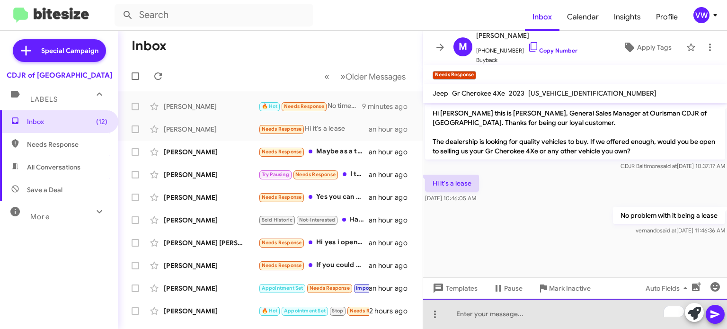
click at [479, 317] on div "To enrich screen reader interactions, please activate Accessibility in Grammarl…" at bounding box center [575, 314] width 304 height 30
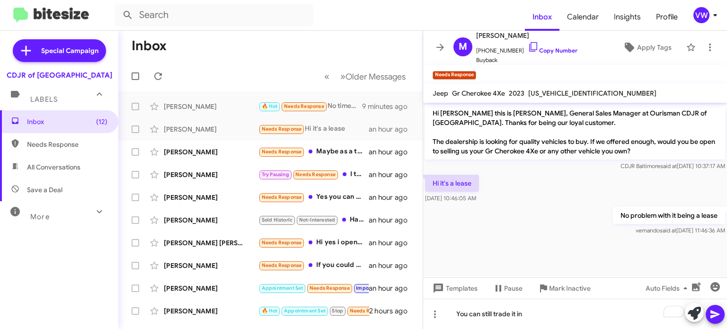
click at [714, 309] on icon at bounding box center [714, 313] width 11 height 11
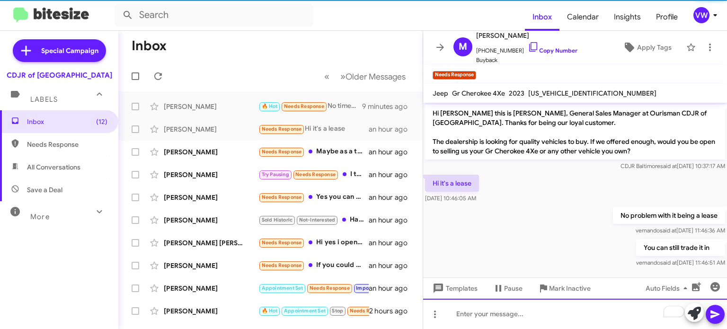
scroll to position [1, 0]
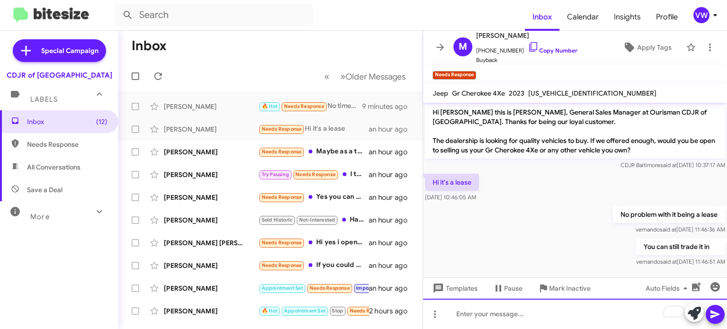
click at [558, 323] on div "To enrich screen reader interactions, please activate Accessibility in Grammarl…" at bounding box center [575, 314] width 304 height 30
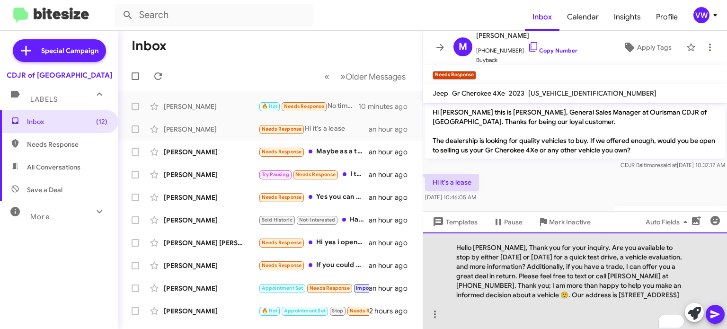
click at [493, 237] on div "Hello [PERSON_NAME], Thank you for your inquiry. Are you available to stop by e…" at bounding box center [575, 280] width 304 height 97
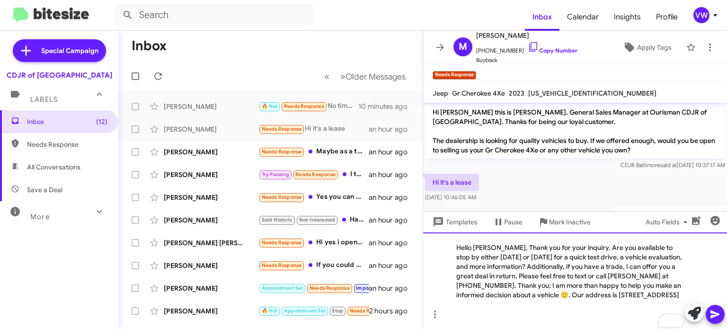
click at [499, 237] on div "Hello Matthe, Thank you for your inquiry. Are you available to stop by either t…" at bounding box center [575, 280] width 304 height 97
drag, startPoint x: 717, startPoint y: 310, endPoint x: 712, endPoint y: 308, distance: 5.5
click at [715, 310] on icon at bounding box center [714, 313] width 11 height 11
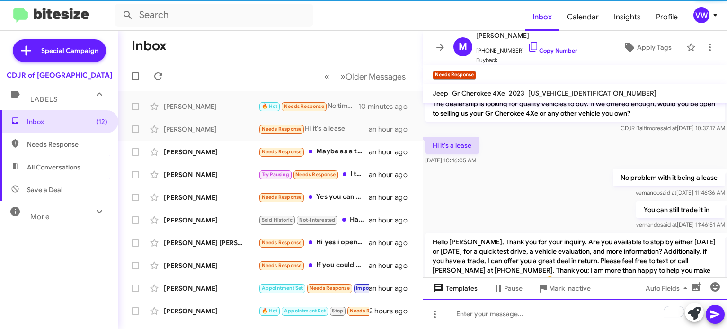
scroll to position [73, 0]
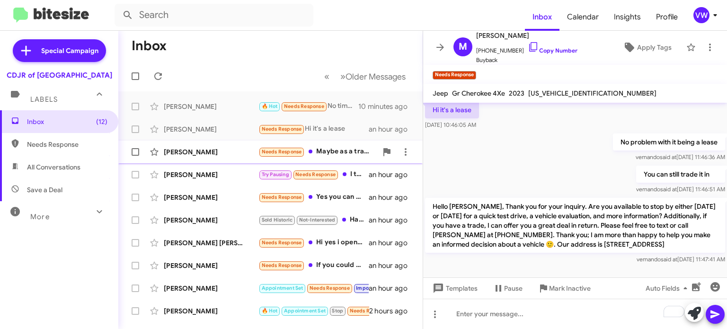
click at [282, 158] on div "Ronald Watson Needs Response Maybe as a trade in an hour ago" at bounding box center [270, 151] width 289 height 19
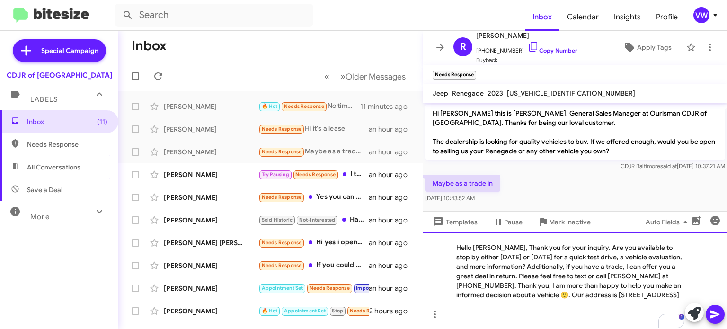
click at [498, 238] on div "Hello [PERSON_NAME], Thank you for your inquiry. Are you available to stop by e…" at bounding box center [575, 280] width 304 height 97
click at [482, 234] on div "Hello [PERSON_NAME], Thank you for your inquiry. Are you available to stop by e…" at bounding box center [575, 280] width 304 height 97
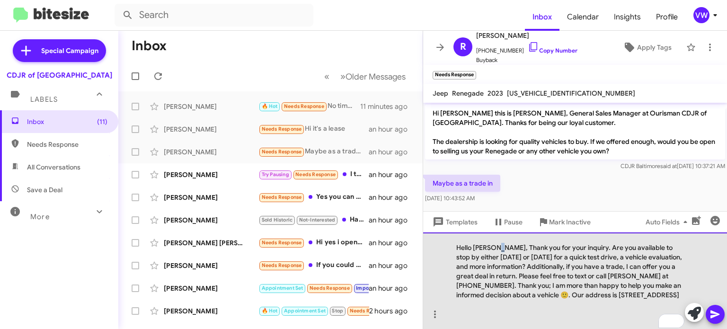
click at [495, 238] on div "Hello [PERSON_NAME], Thank you for your inquiry. Are you available to stop by e…" at bounding box center [575, 280] width 304 height 97
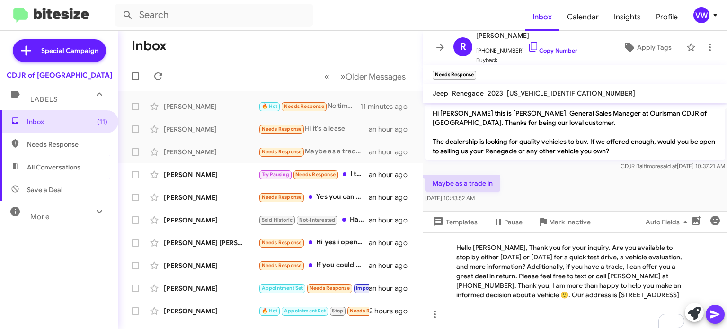
click at [710, 316] on icon at bounding box center [714, 313] width 11 height 11
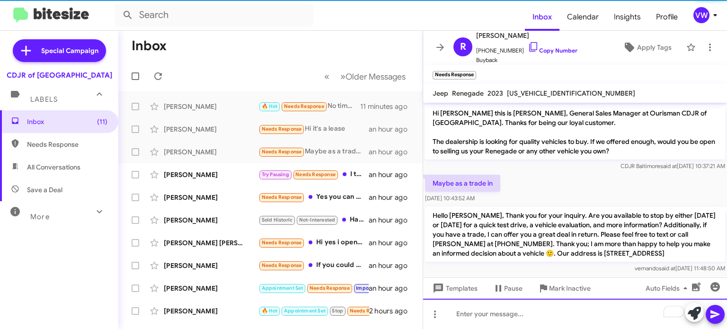
scroll to position [4, 0]
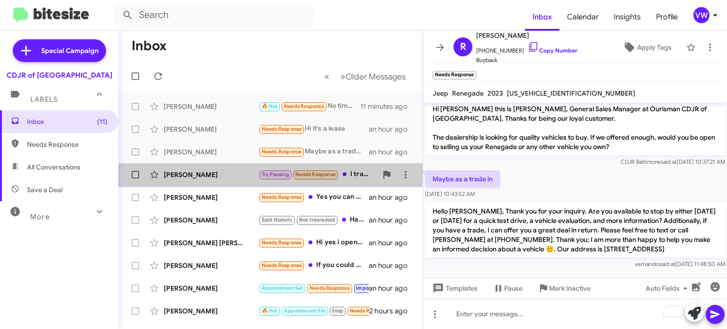
click at [323, 180] on div "Donaez Mcgirt Try Pausing Needs Response I traded the 300 on 2025 back in Dec. …" at bounding box center [270, 174] width 289 height 19
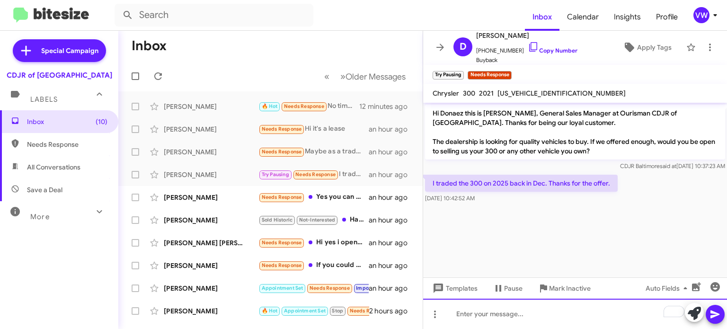
click at [531, 313] on div "To enrich screen reader interactions, please activate Accessibility in Grammarl…" at bounding box center [575, 314] width 304 height 30
click at [496, 315] on div "To enrich screen reader interactions, please activate Accessibility in Grammarl…" at bounding box center [575, 314] width 304 height 30
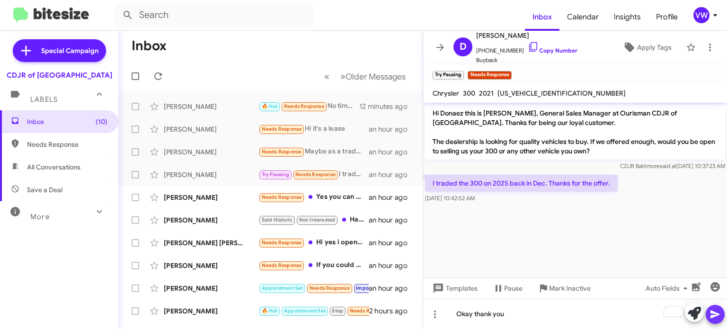
click at [711, 311] on icon at bounding box center [714, 314] width 9 height 8
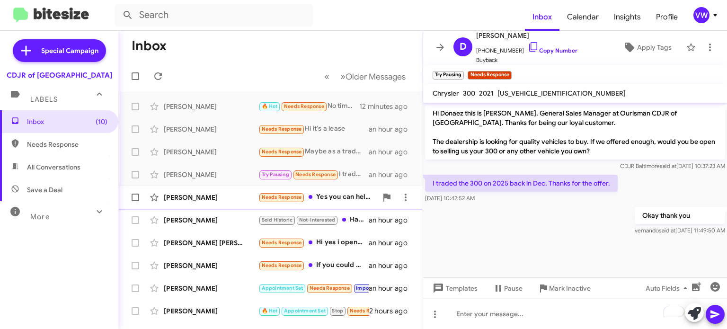
click at [264, 197] on span "Needs Response" at bounding box center [282, 197] width 40 height 6
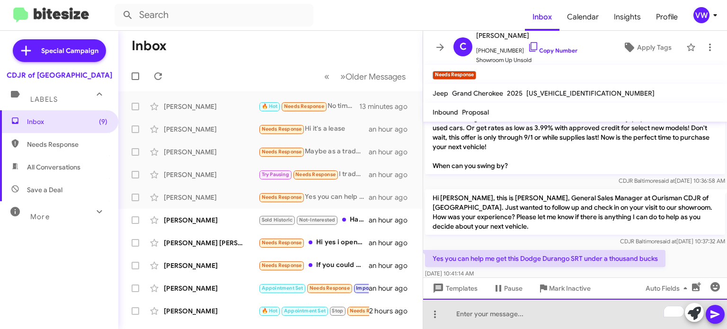
click at [490, 313] on div "To enrich screen reader interactions, please activate Accessibility in Grammarl…" at bounding box center [575, 314] width 304 height 30
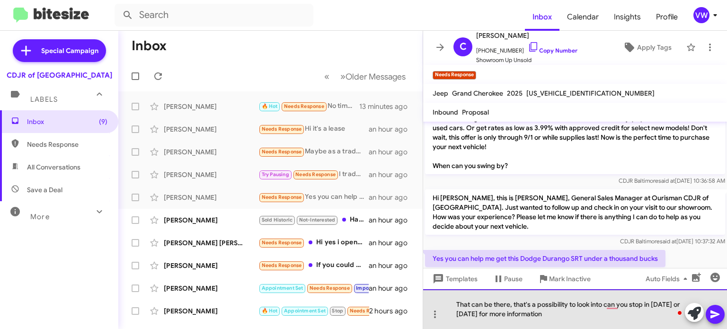
click at [511, 306] on div "That can be there, that's a possibility to look into can you stop in today or t…" at bounding box center [575, 309] width 304 height 40
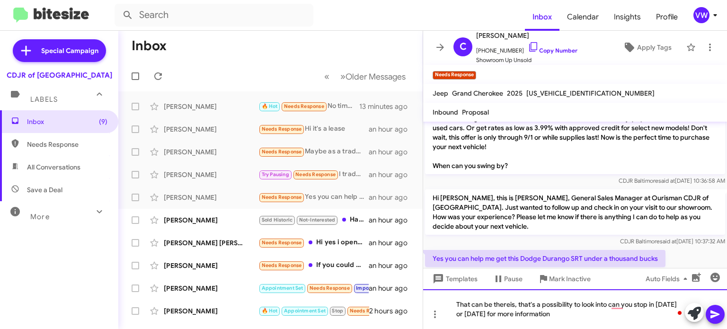
click at [511, 304] on div "That can be thereis, that's a possibility to look into can you stop in today or…" at bounding box center [575, 309] width 304 height 40
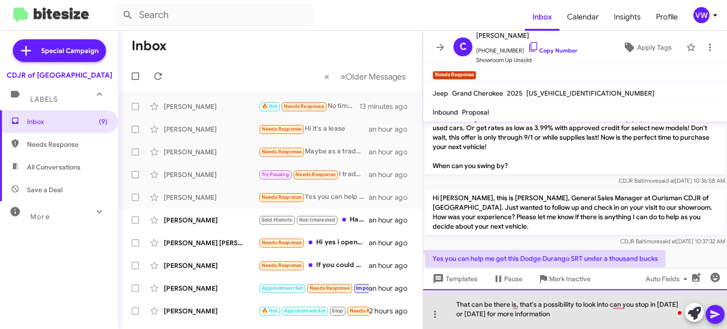
click at [520, 304] on div "That can be there is, that's a possibility to look into can you stop in today o…" at bounding box center [575, 309] width 304 height 40
click at [511, 307] on div "That can be there is, that's a possibility to look into can you stop in today o…" at bounding box center [575, 309] width 304 height 40
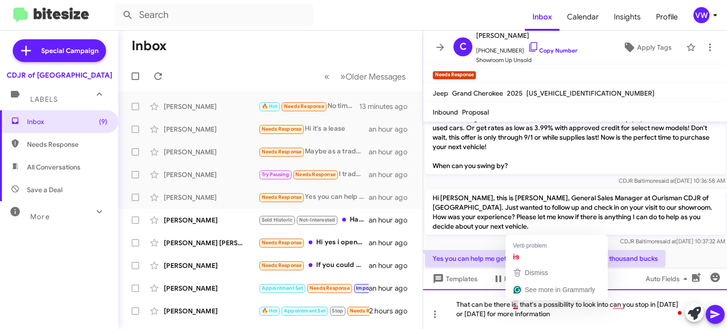
click at [515, 306] on div "That can be there is, that's a possibility to look into can you stop in today o…" at bounding box center [575, 309] width 304 height 40
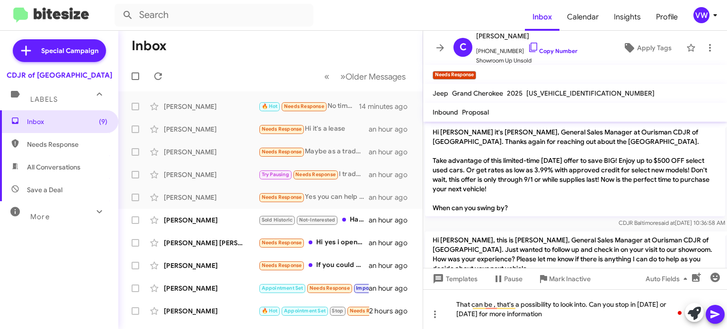
scroll to position [42, 0]
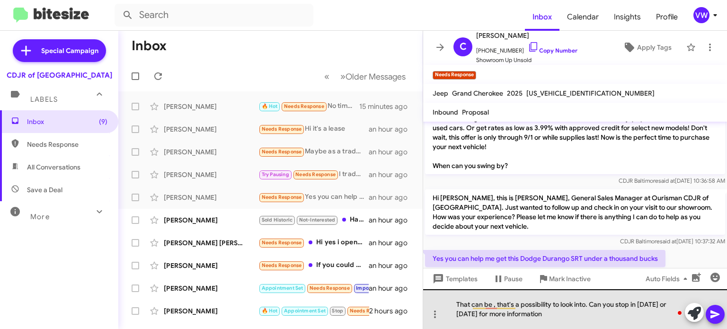
click at [559, 309] on div "That can be , that's a possibility to look into. Can you stop in today or tomor…" at bounding box center [575, 309] width 304 height 40
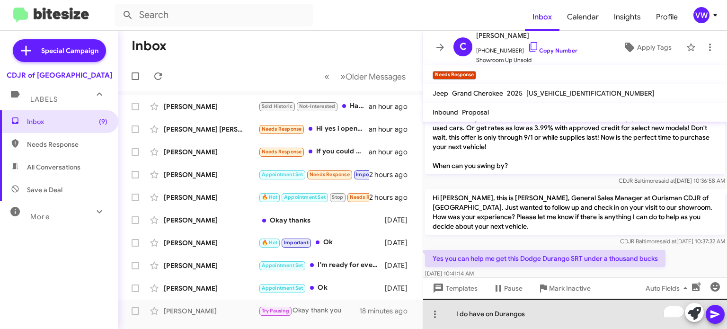
click at [496, 313] on div "I do have on Durangos" at bounding box center [575, 314] width 304 height 30
click at [536, 310] on div "I do have RT, Durangos" at bounding box center [575, 314] width 304 height 30
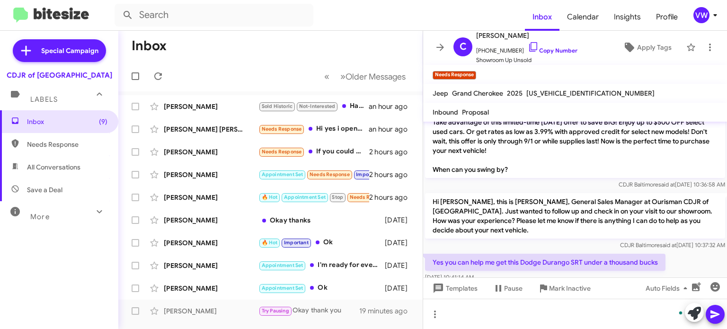
scroll to position [38, 0]
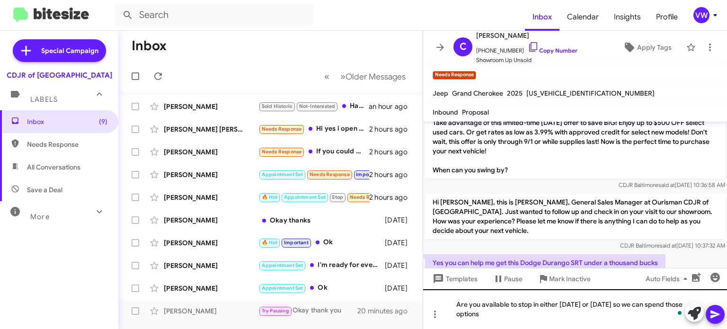
click at [672, 304] on div "Are you available to stop in either today or tomorrow so we can spend those opt…" at bounding box center [575, 309] width 304 height 40
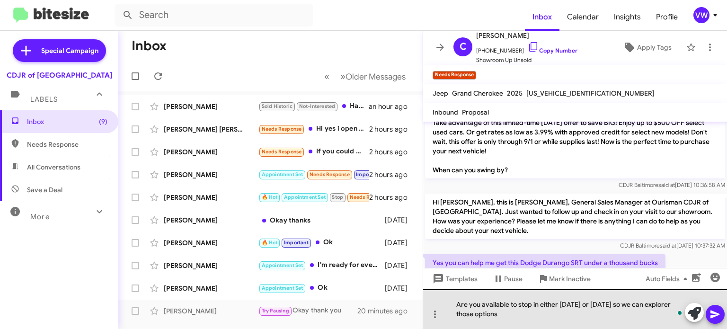
click at [508, 308] on div "Are you available to stop in either today or tomorrow so we can explorer those …" at bounding box center [575, 309] width 304 height 40
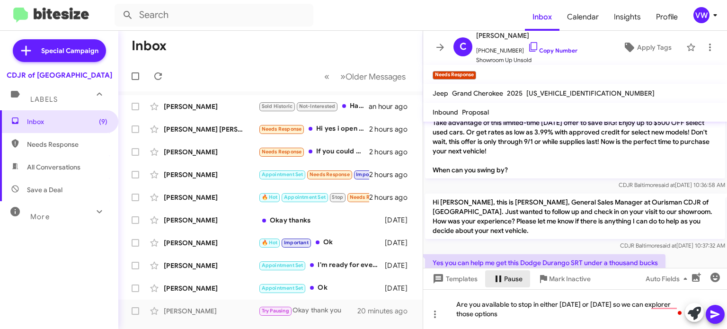
drag, startPoint x: 514, startPoint y: 284, endPoint x: 508, endPoint y: 282, distance: 6.2
click at [508, 282] on span "Pause" at bounding box center [513, 278] width 18 height 17
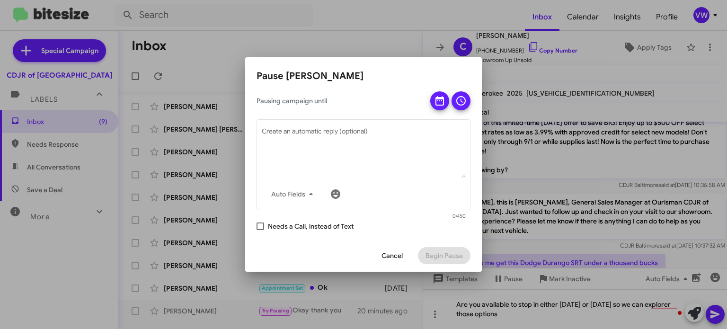
drag, startPoint x: 613, startPoint y: 67, endPoint x: 608, endPoint y: 69, distance: 5.3
click at [608, 68] on div at bounding box center [363, 164] width 727 height 329
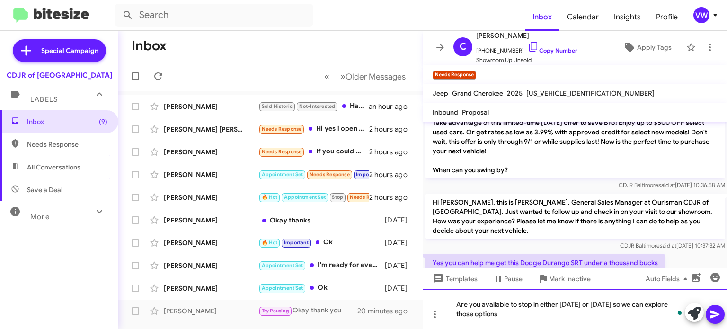
click at [505, 316] on div "Are you available to stop in either today or tomorrow so we can explore those o…" at bounding box center [575, 309] width 304 height 40
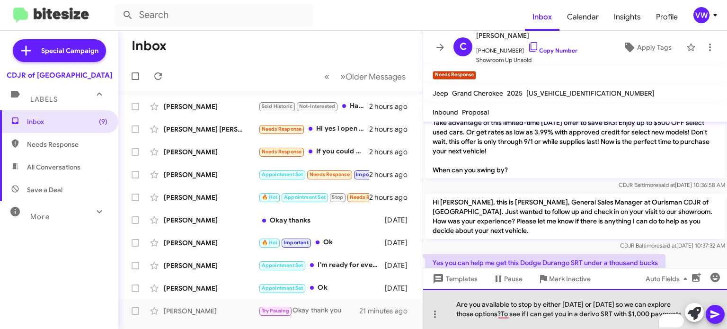
click at [502, 302] on div "Are you available to stop by either today or tomorrow so we can explore those o…" at bounding box center [575, 309] width 304 height 40
click at [602, 304] on div "Are you available to stop by either today or tomorrow so we can explore those o…" at bounding box center [575, 309] width 304 height 40
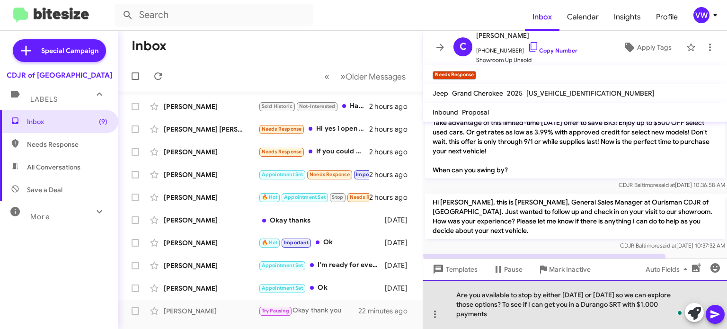
click at [486, 309] on div "Are you available to stop by either today or tomorrow so we can explore those o…" at bounding box center [575, 304] width 304 height 49
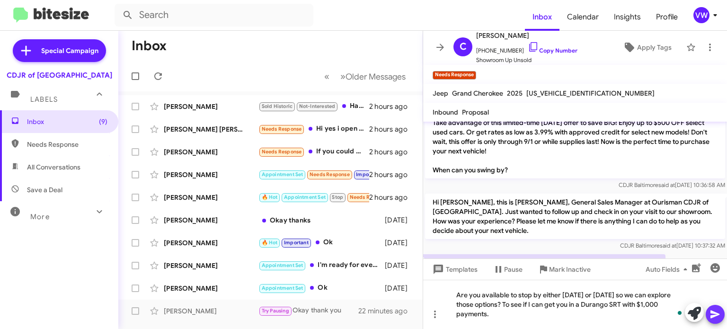
click at [719, 311] on icon at bounding box center [714, 313] width 11 height 11
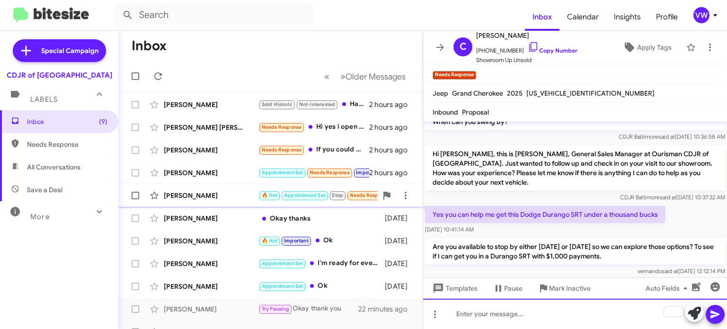
scroll to position [0, 0]
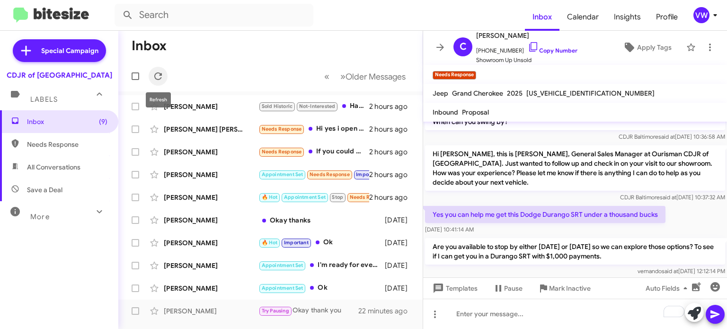
drag, startPoint x: 158, startPoint y: 71, endPoint x: 151, endPoint y: 67, distance: 7.6
click at [156, 70] on button at bounding box center [158, 76] width 19 height 19
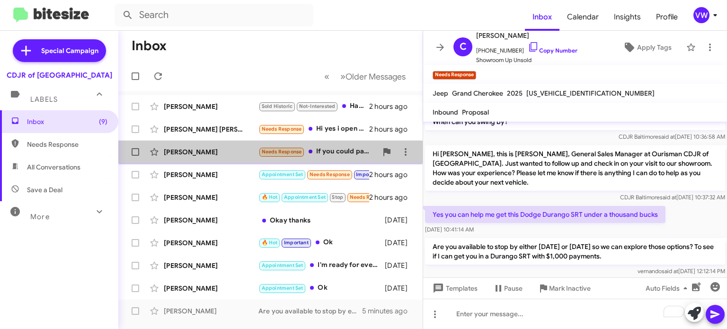
click at [189, 151] on div "[PERSON_NAME]" at bounding box center [211, 151] width 95 height 9
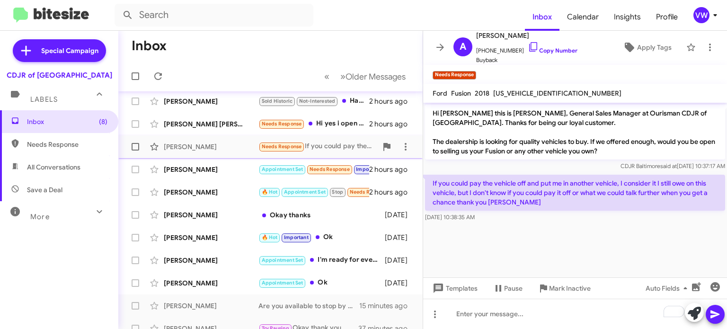
scroll to position [15, 0]
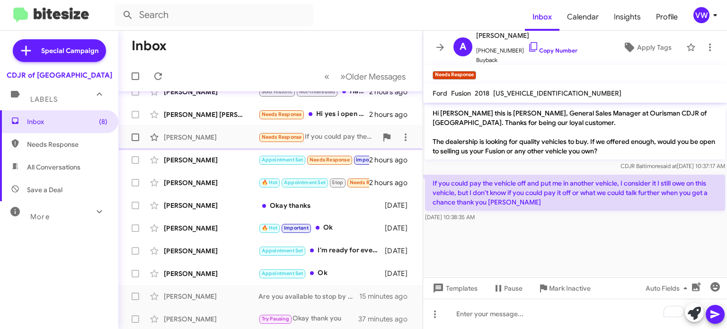
click at [280, 136] on span "Needs Response" at bounding box center [282, 137] width 40 height 6
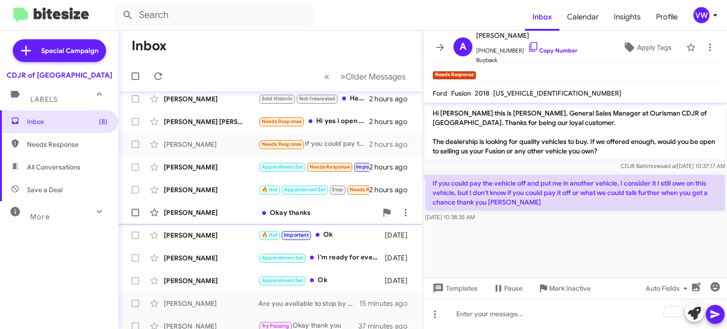
scroll to position [0, 0]
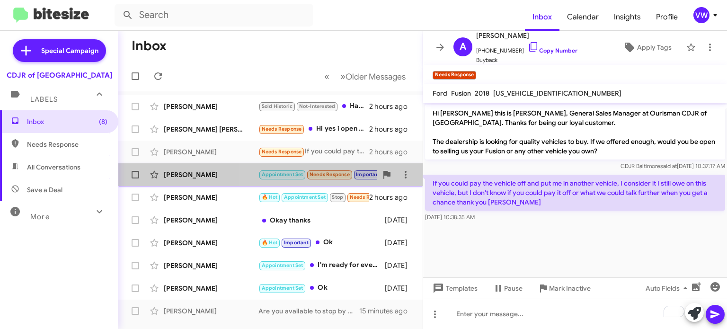
click at [329, 176] on span "Needs Response" at bounding box center [329, 174] width 40 height 6
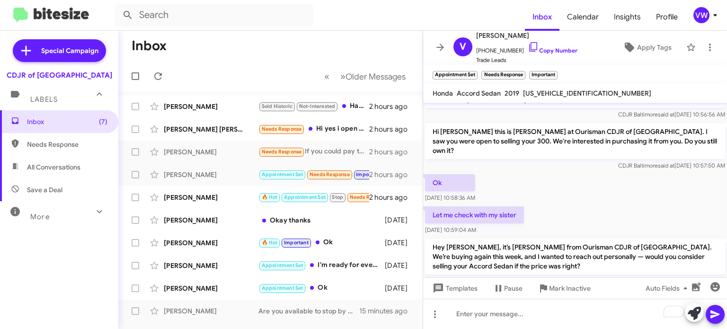
scroll to position [476, 0]
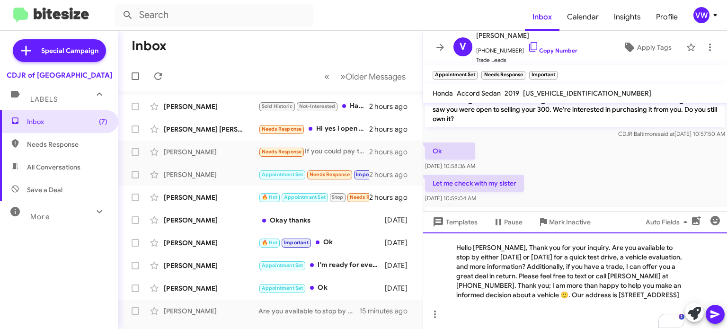
click at [496, 239] on div "Hello [PERSON_NAME], Thank you for your inquiry. Are you available to stop by e…" at bounding box center [575, 280] width 304 height 97
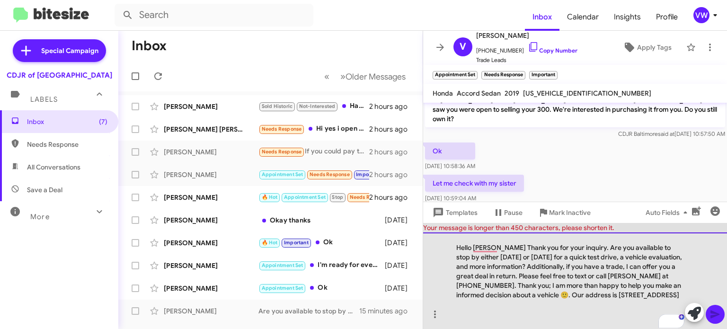
click at [499, 238] on div "Hello Victoria Thank you for your inquiry. Are you available to stop by either …" at bounding box center [575, 280] width 304 height 97
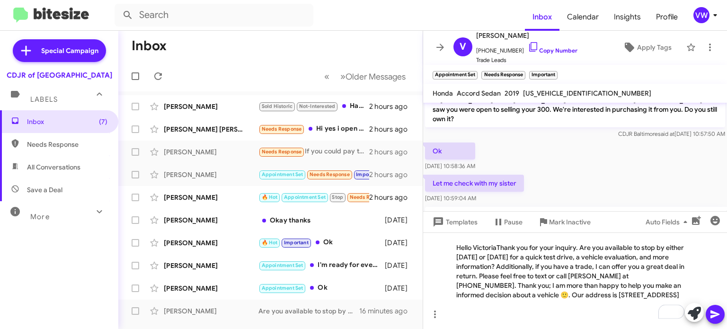
click at [714, 311] on icon at bounding box center [714, 313] width 11 height 11
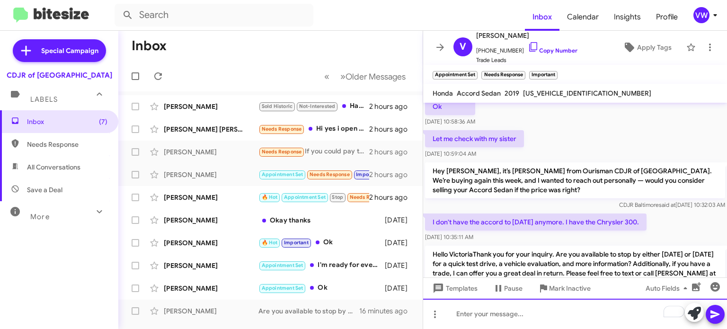
scroll to position [548, 0]
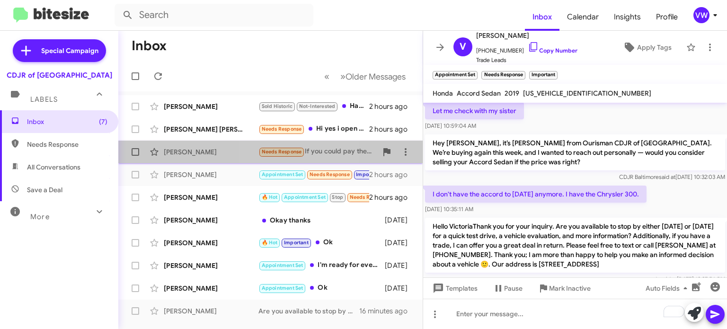
click at [282, 153] on span "Needs Response" at bounding box center [282, 152] width 40 height 6
